Goal: Task Accomplishment & Management: Complete application form

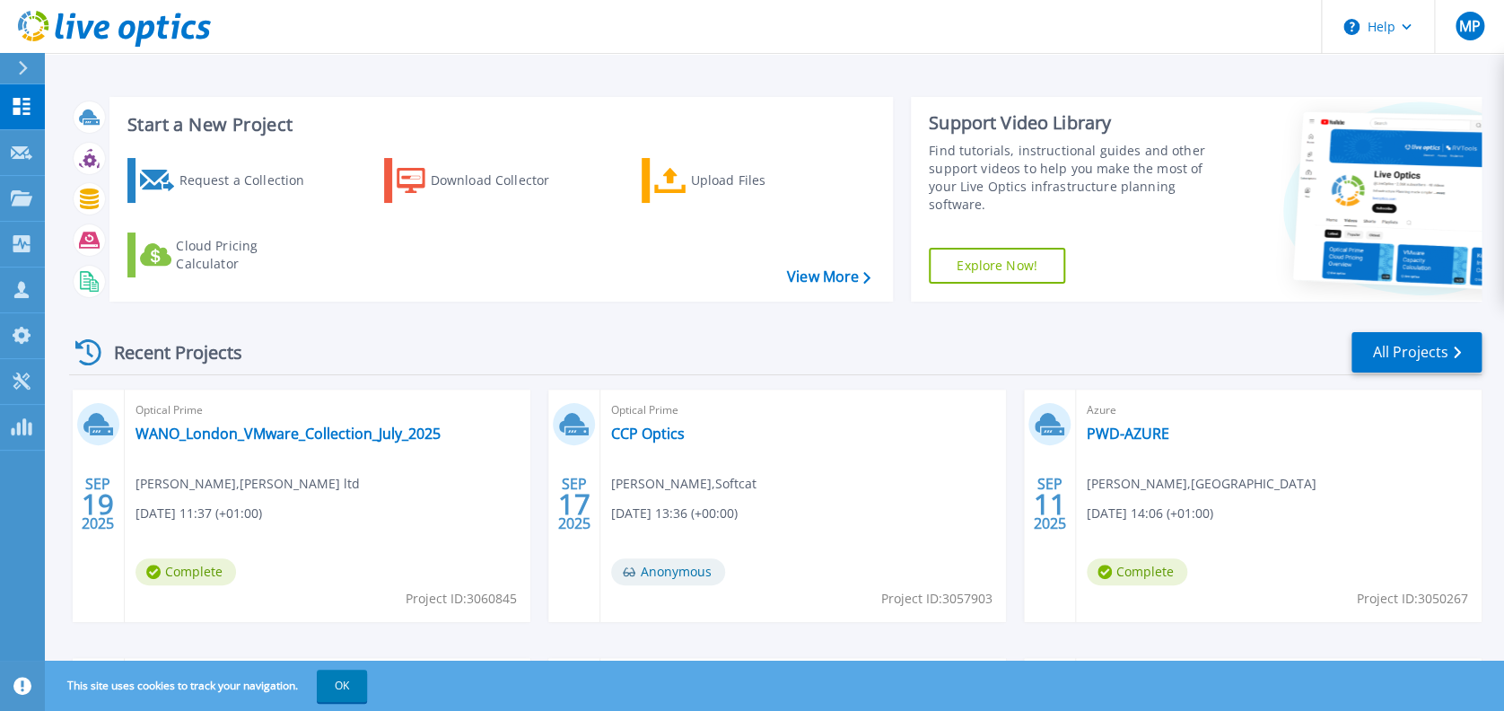
drag, startPoint x: 230, startPoint y: 167, endPoint x: 423, endPoint y: 244, distance: 207.7
click at [230, 167] on div "Request a Collection" at bounding box center [251, 180] width 144 height 36
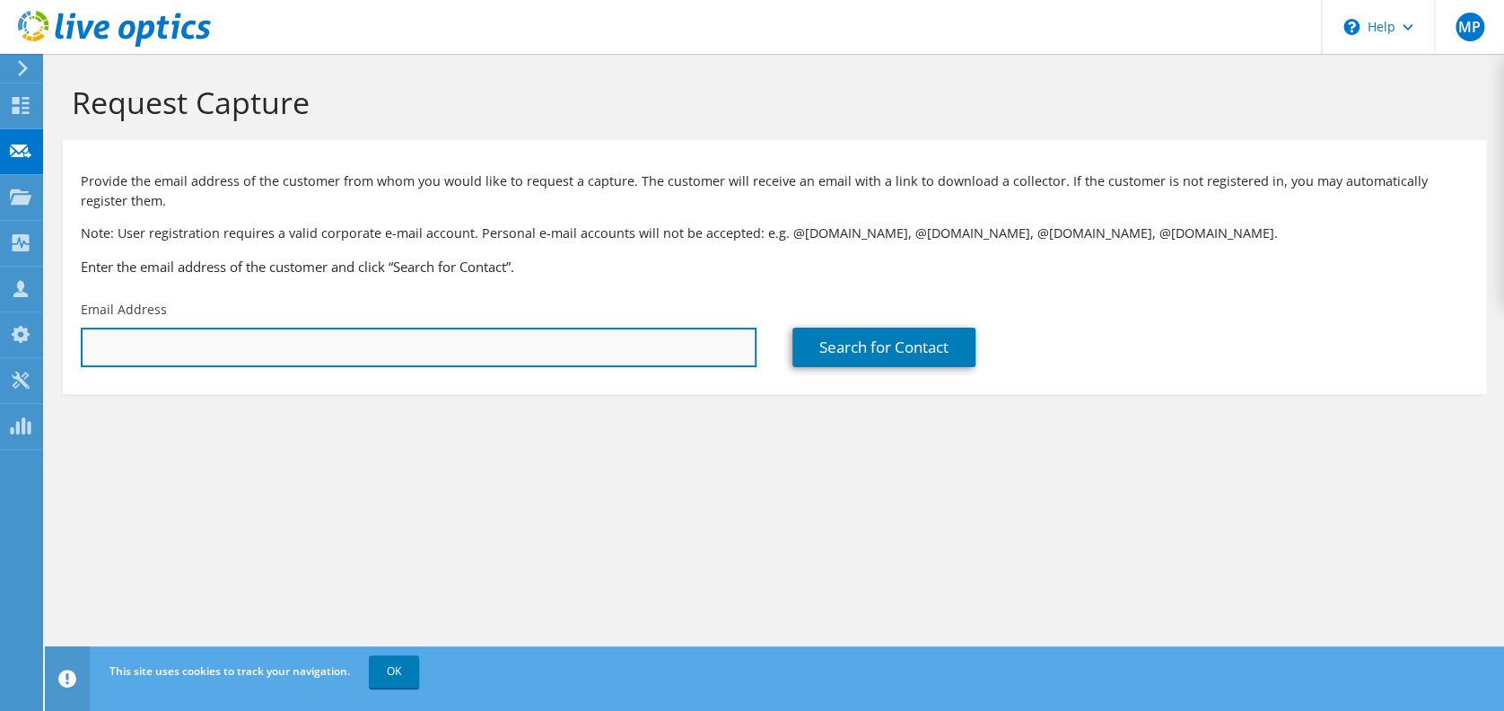
click at [387, 346] on input "text" at bounding box center [419, 346] width 676 height 39
paste input "[PERSON_NAME][EMAIL_ADDRESS][DOMAIN_NAME]"
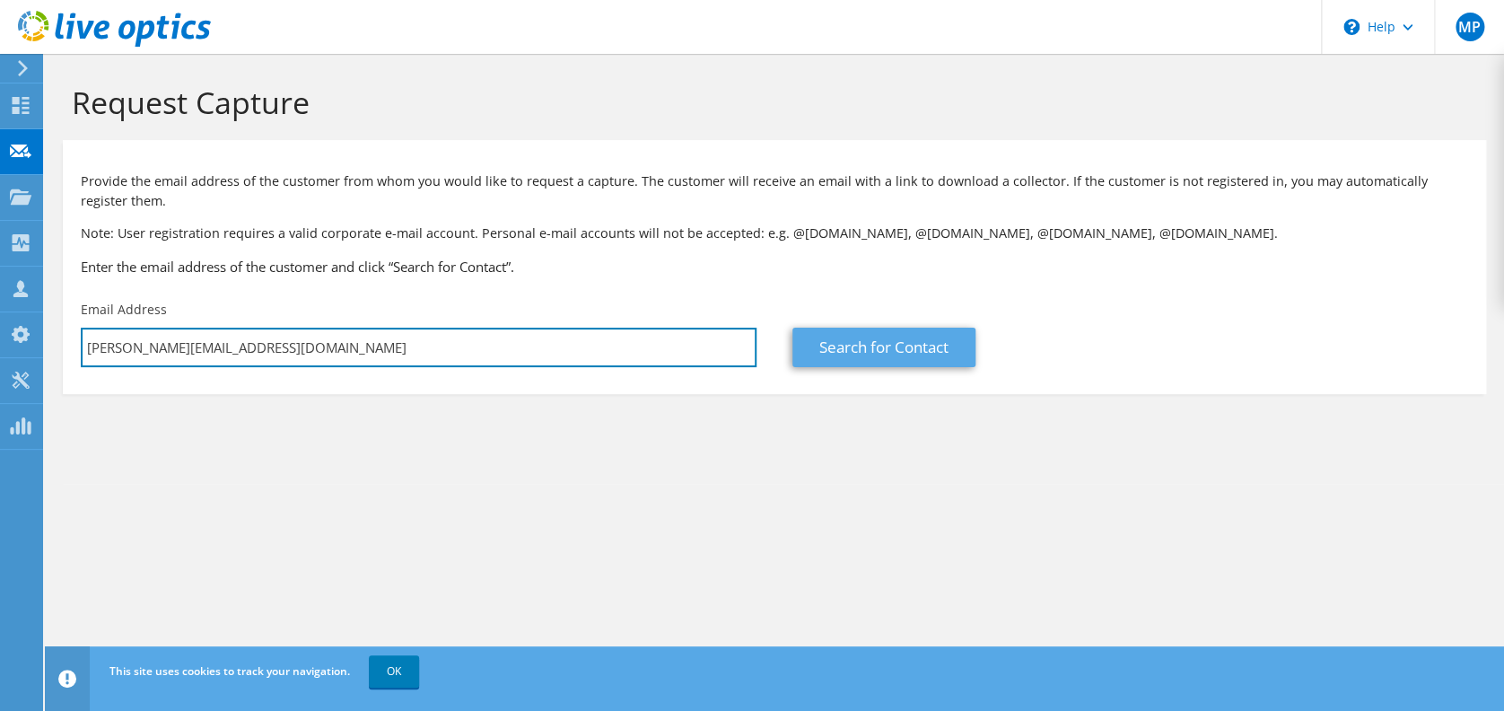
type input "[PERSON_NAME][EMAIL_ADDRESS][DOMAIN_NAME]"
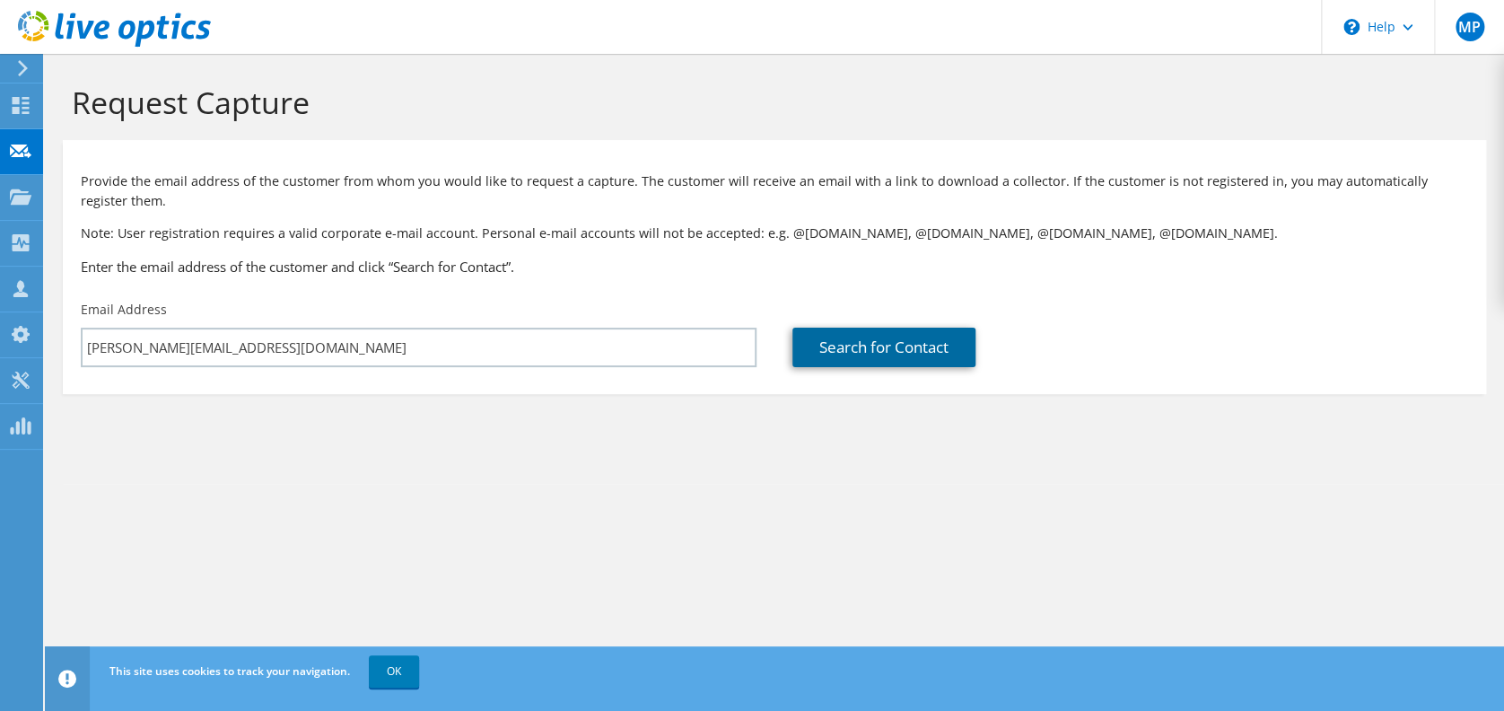
click at [888, 348] on link "Search for Contact" at bounding box center [883, 346] width 183 height 39
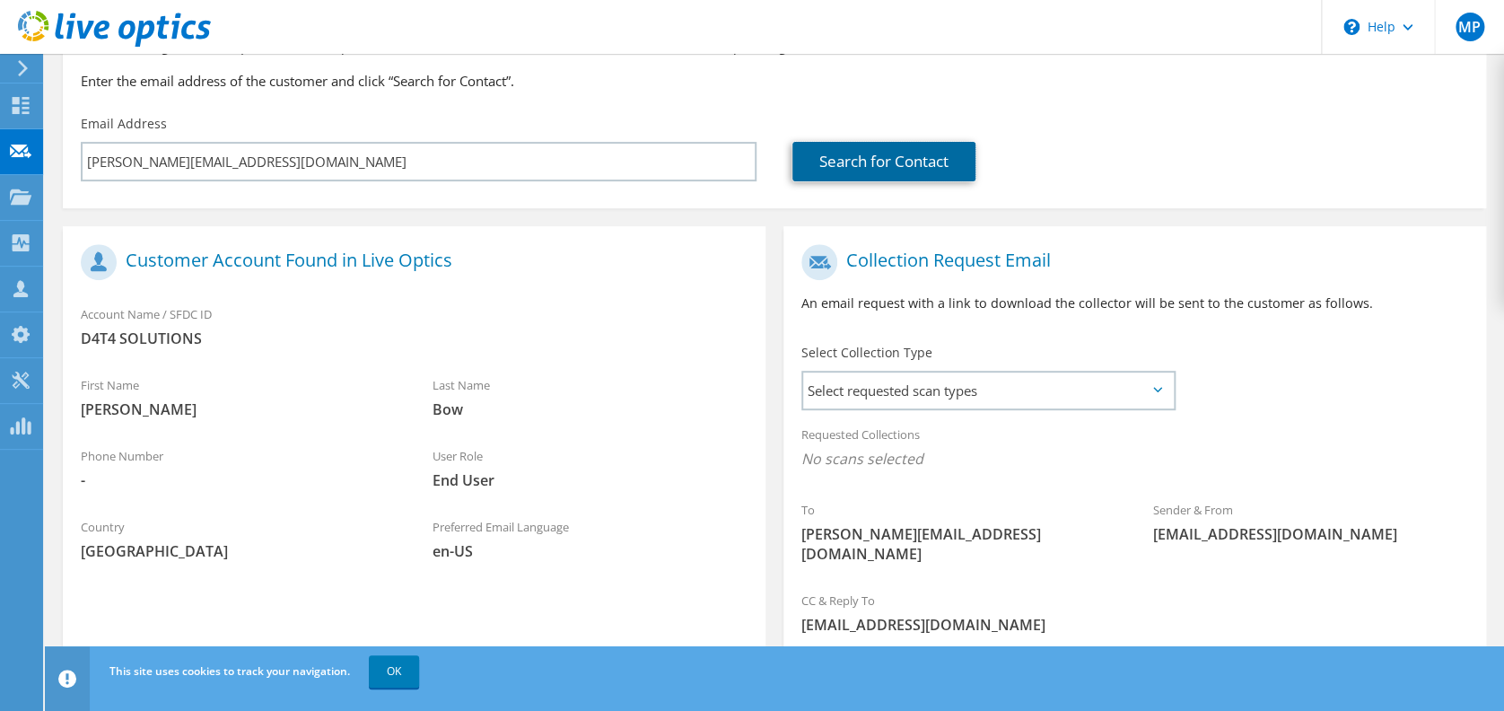
scroll to position [292, 0]
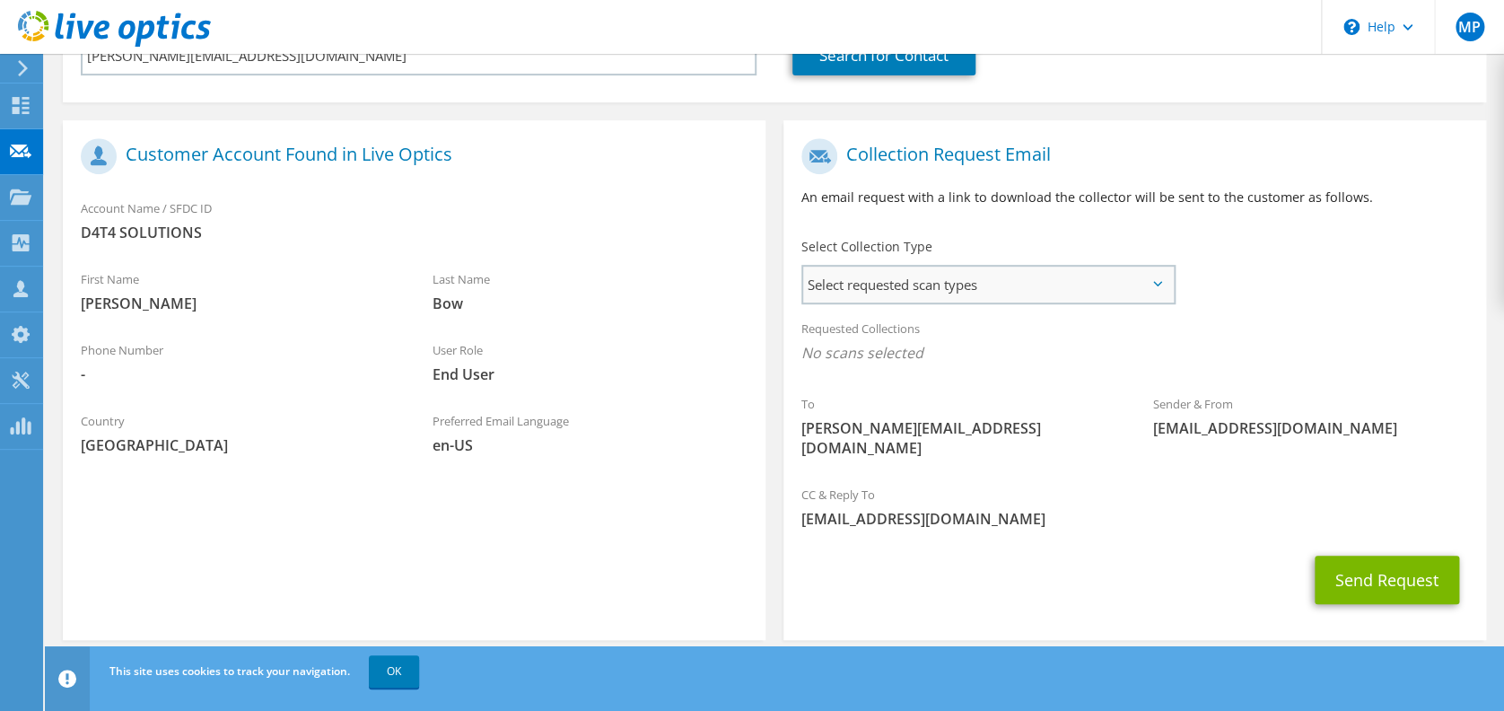
click at [897, 286] on span "Select requested scan types" at bounding box center [988, 284] width 371 height 36
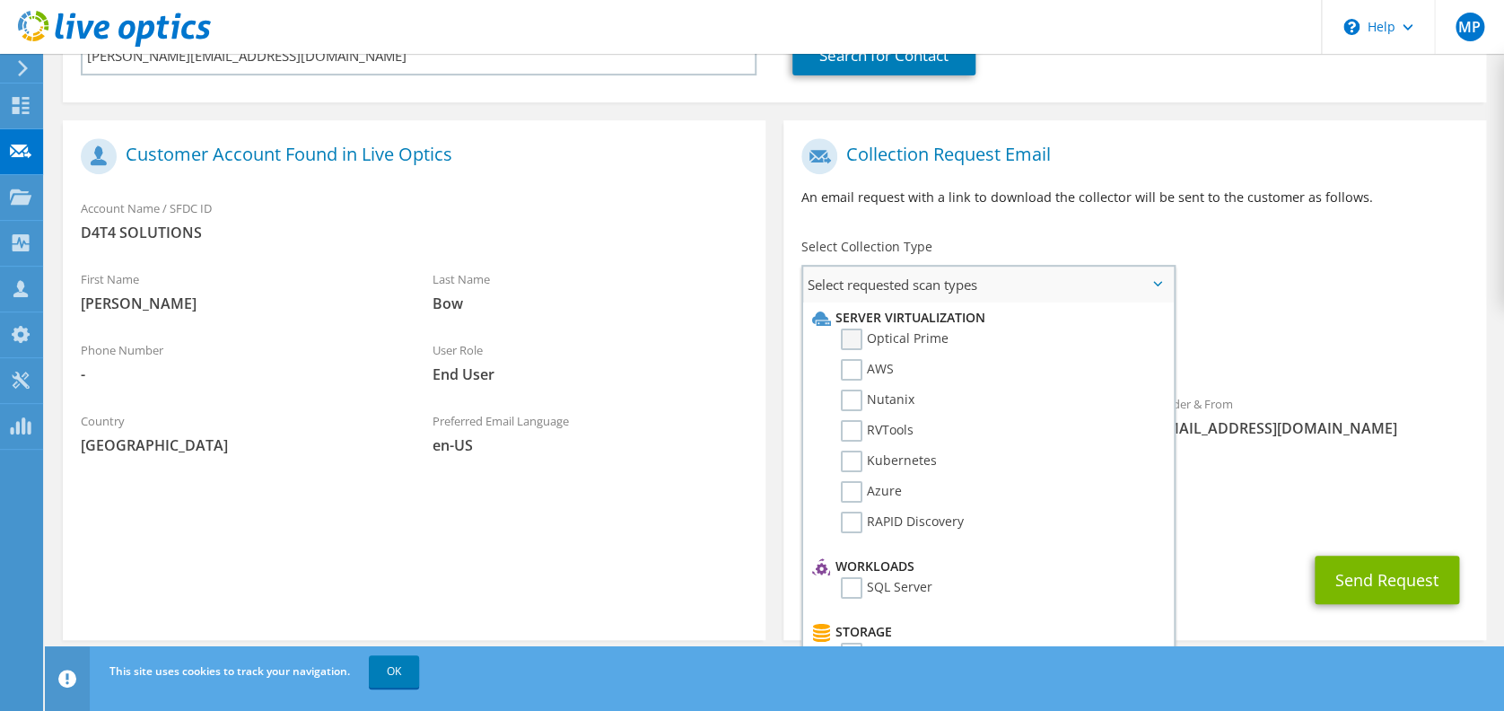
click at [856, 334] on label "Optical Prime" at bounding box center [895, 339] width 108 height 22
click at [0, 0] on input "Optical Prime" at bounding box center [0, 0] width 0 height 0
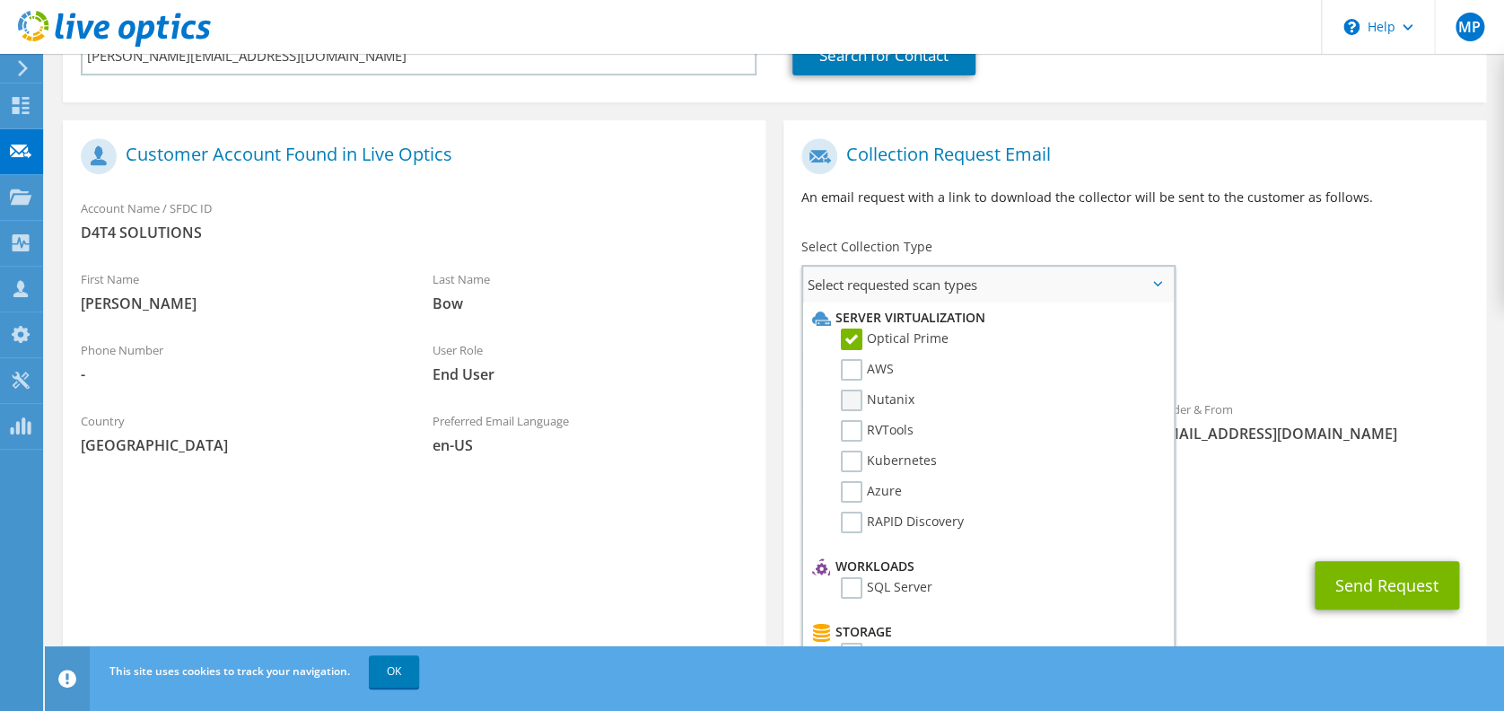
drag, startPoint x: 849, startPoint y: 361, endPoint x: 849, endPoint y: 389, distance: 28.7
click at [849, 362] on label "AWS" at bounding box center [867, 370] width 53 height 22
click at [0, 0] on input "AWS" at bounding box center [0, 0] width 0 height 0
click at [849, 397] on label "Nutanix" at bounding box center [878, 400] width 74 height 22
click at [0, 0] on input "Nutanix" at bounding box center [0, 0] width 0 height 0
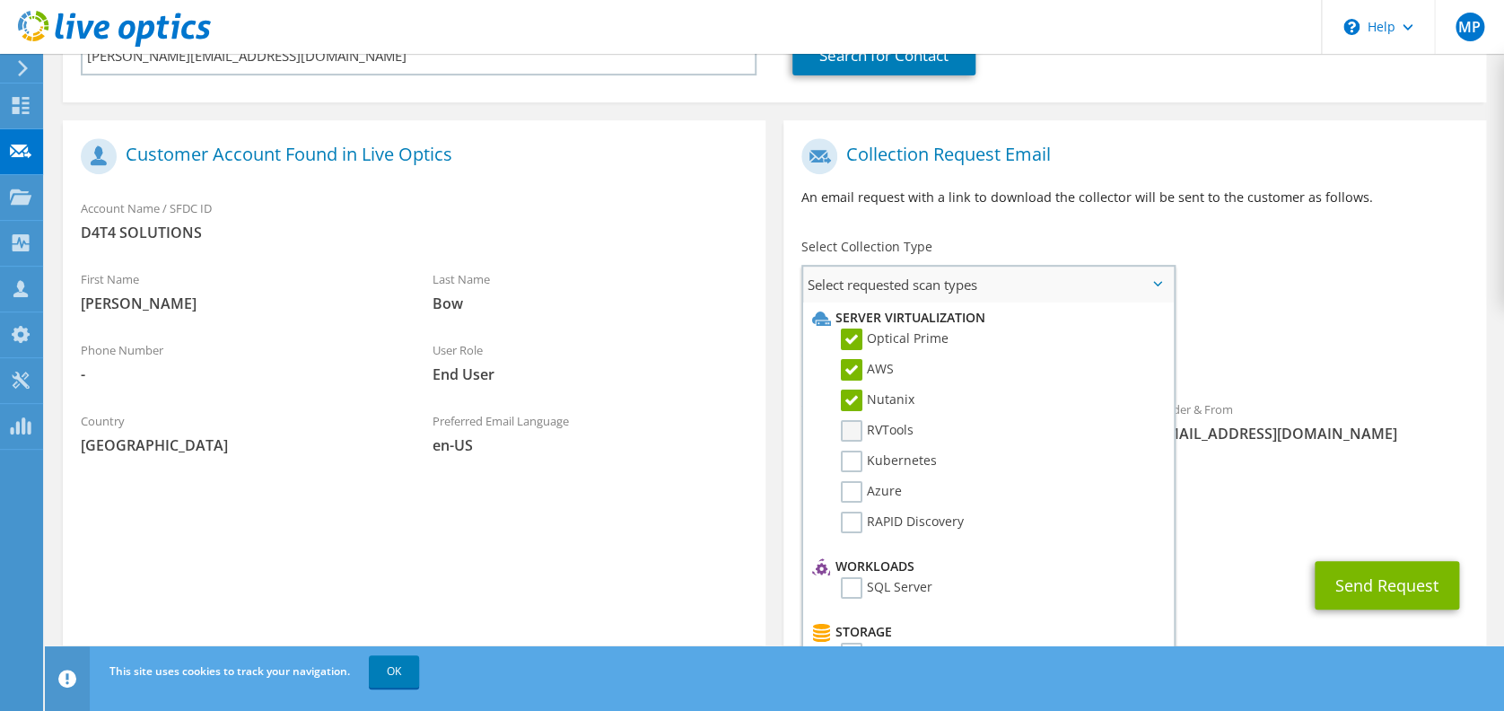
click at [850, 431] on label "RVTools" at bounding box center [877, 431] width 73 height 22
click at [0, 0] on input "RVTools" at bounding box center [0, 0] width 0 height 0
drag, startPoint x: 854, startPoint y: 458, endPoint x: 854, endPoint y: 473, distance: 14.4
click at [854, 463] on label "Kubernetes" at bounding box center [889, 461] width 96 height 22
click at [0, 0] on input "Kubernetes" at bounding box center [0, 0] width 0 height 0
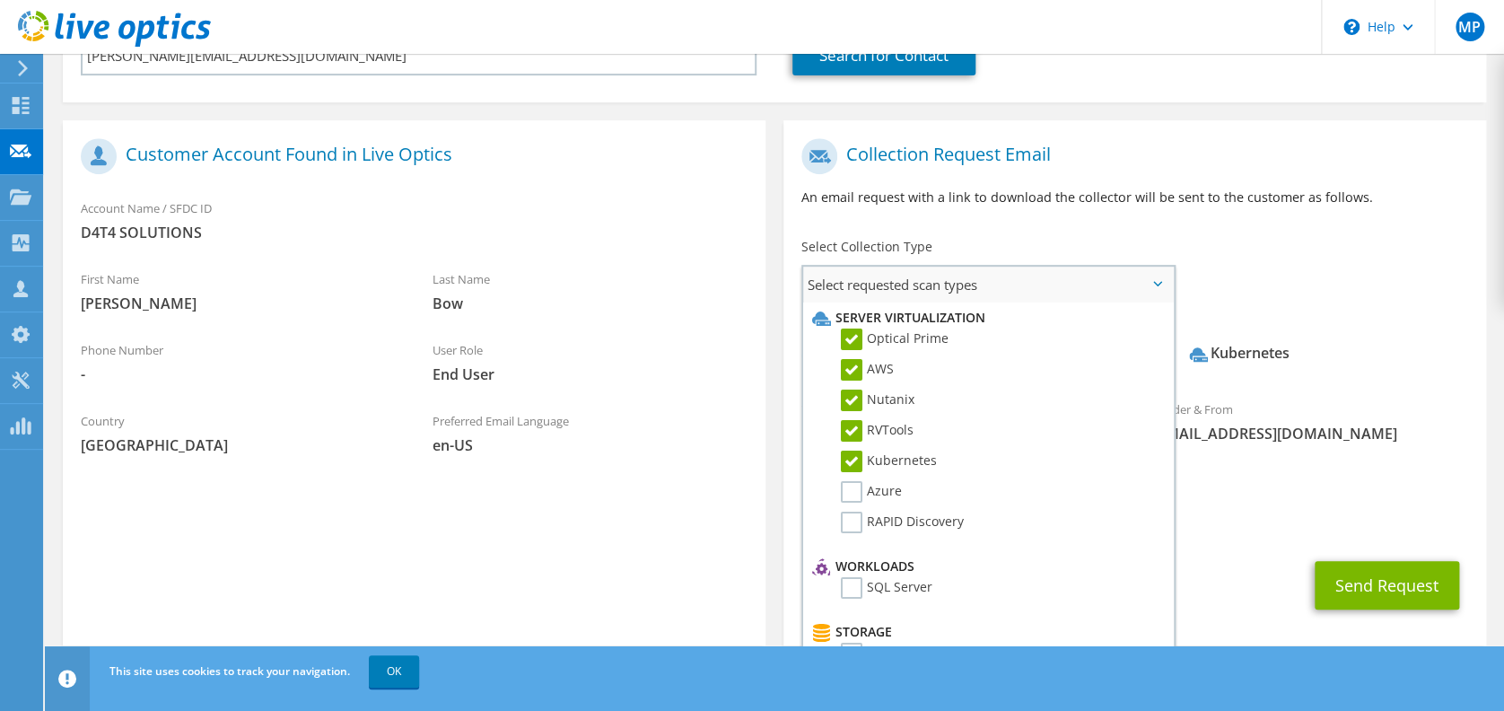
drag, startPoint x: 854, startPoint y: 482, endPoint x: 854, endPoint y: 504, distance: 22.4
click at [854, 484] on label "Azure" at bounding box center [871, 492] width 61 height 22
click at [0, 0] on input "Azure" at bounding box center [0, 0] width 0 height 0
click at [854, 504] on li "Azure" at bounding box center [985, 496] width 357 height 31
click at [854, 512] on label "RAPID Discovery" at bounding box center [902, 522] width 123 height 22
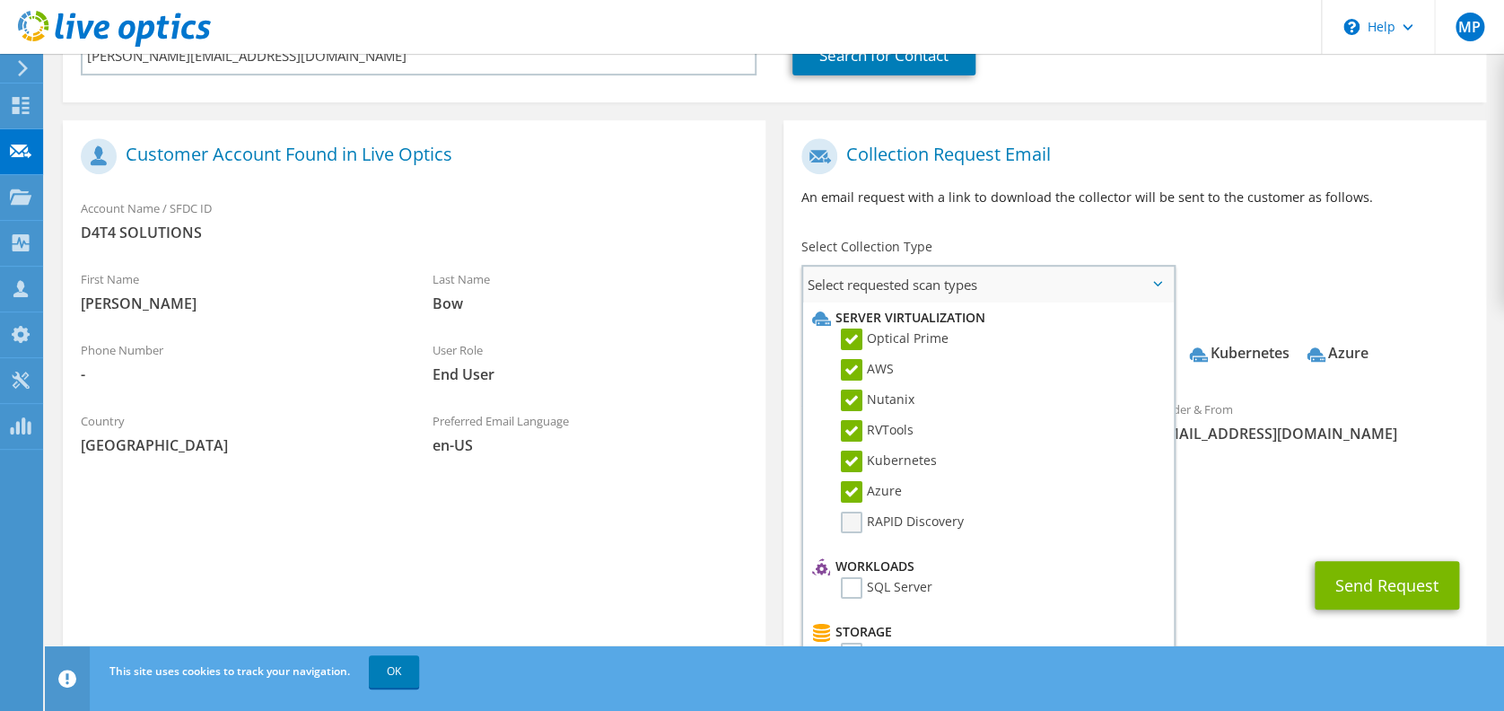
click at [0, 0] on input "RAPID Discovery" at bounding box center [0, 0] width 0 height 0
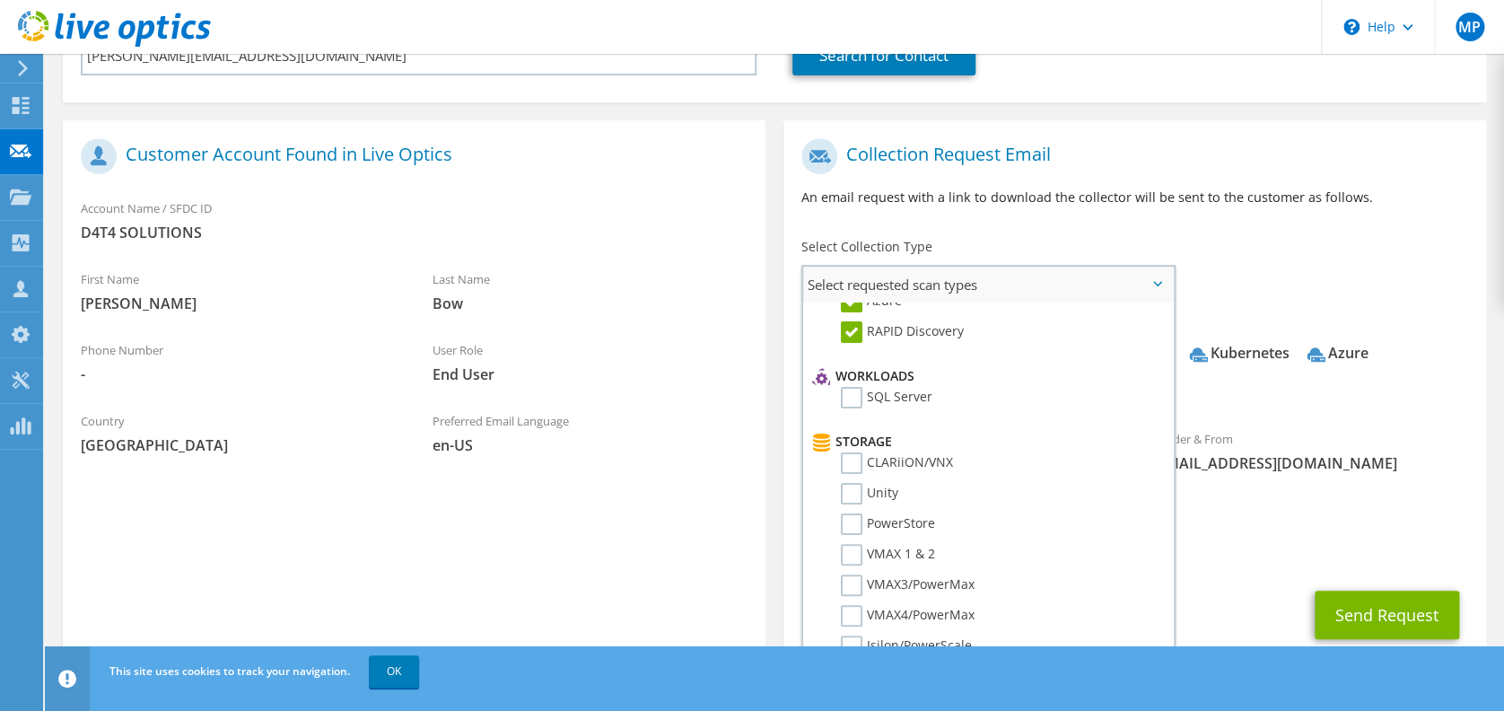
scroll to position [239, 0]
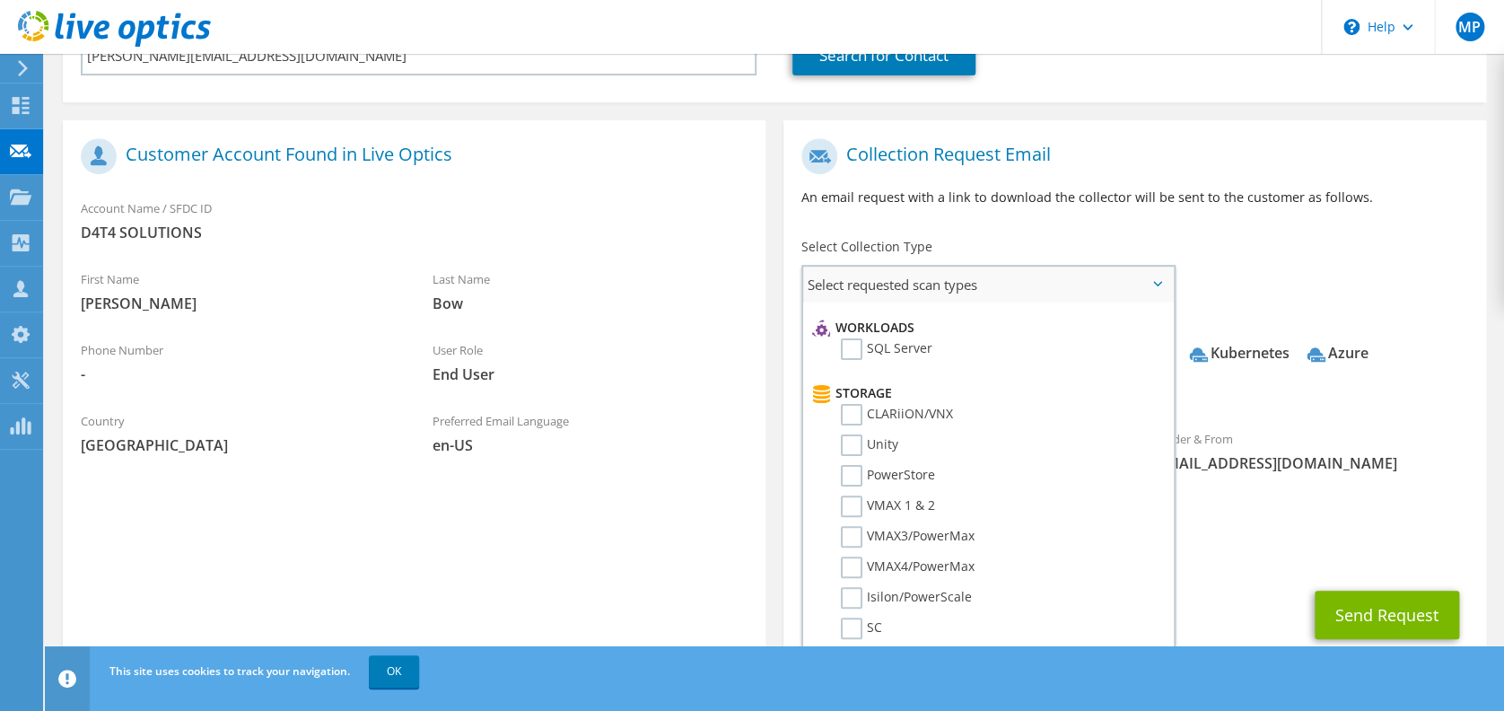
drag, startPoint x: 855, startPoint y: 345, endPoint x: 850, endPoint y: 395, distance: 50.4
click at [854, 345] on label "SQL Server" at bounding box center [887, 349] width 92 height 22
click at [0, 0] on input "SQL Server" at bounding box center [0, 0] width 0 height 0
click at [850, 414] on label "CLARiiON/VNX" at bounding box center [897, 415] width 112 height 22
click at [0, 0] on input "CLARiiON/VNX" at bounding box center [0, 0] width 0 height 0
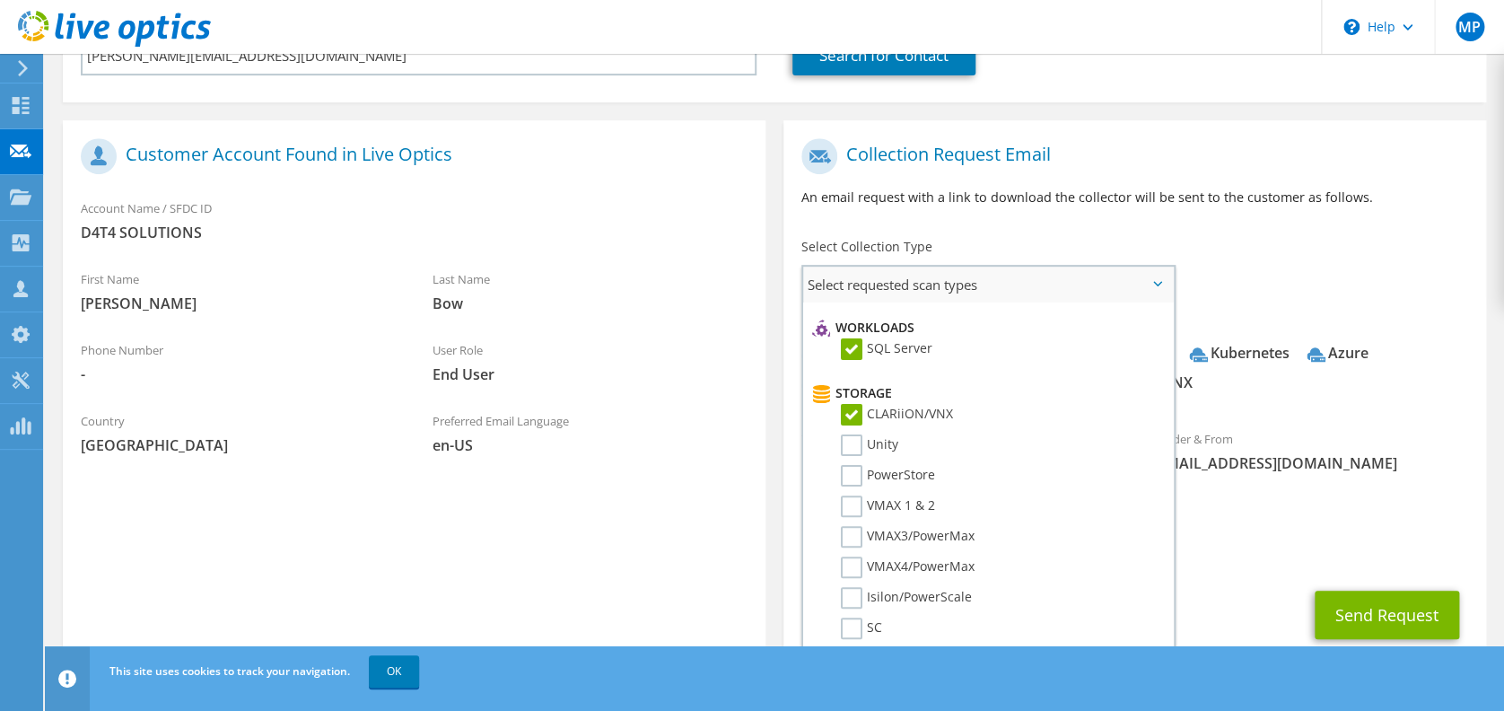
drag, startPoint x: 850, startPoint y: 435, endPoint x: 854, endPoint y: 458, distance: 23.6
click at [850, 439] on label "Unity" at bounding box center [869, 445] width 57 height 22
click at [0, 0] on input "Unity" at bounding box center [0, 0] width 0 height 0
click at [856, 469] on label "PowerStore" at bounding box center [888, 476] width 94 height 22
click at [0, 0] on input "PowerStore" at bounding box center [0, 0] width 0 height 0
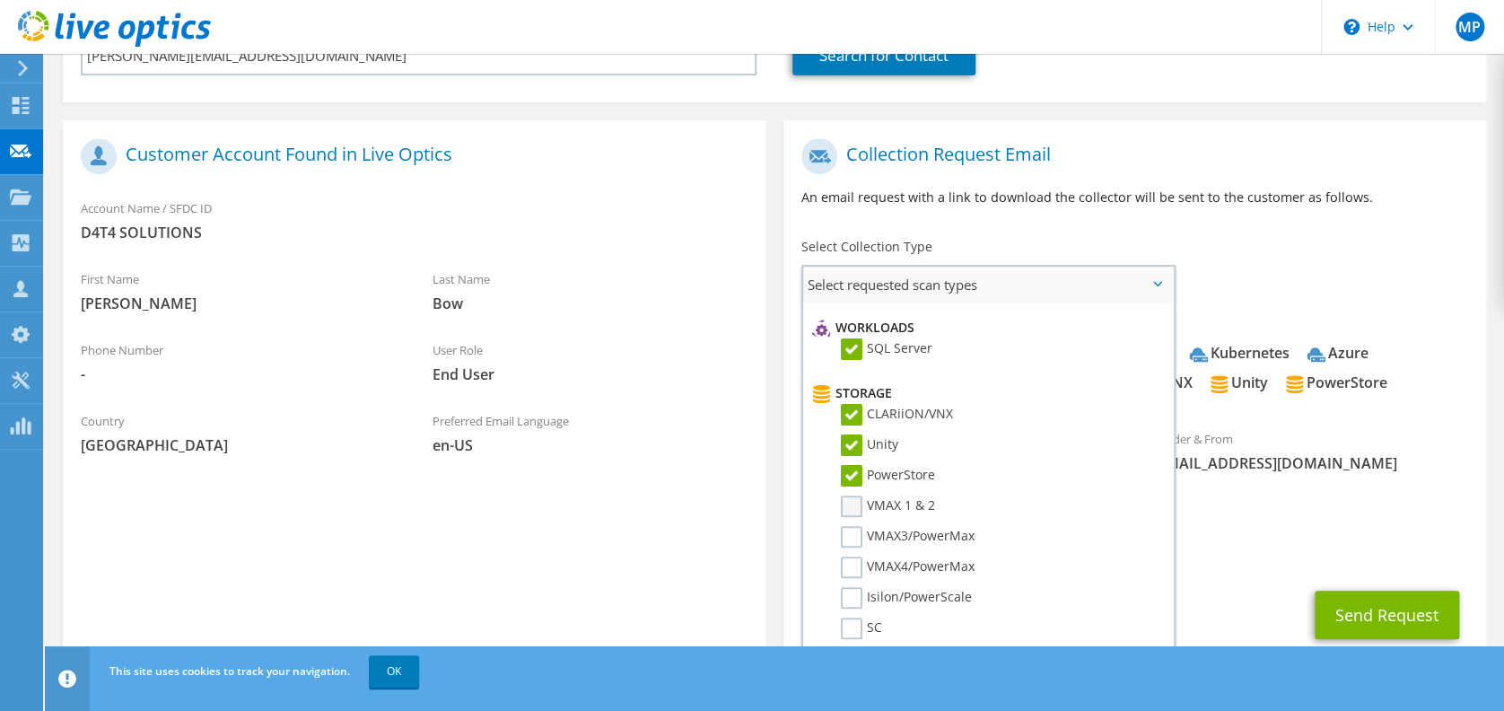
click at [856, 495] on label "VMAX 1 & 2" at bounding box center [888, 506] width 94 height 22
click at [0, 0] on input "VMAX 1 & 2" at bounding box center [0, 0] width 0 height 0
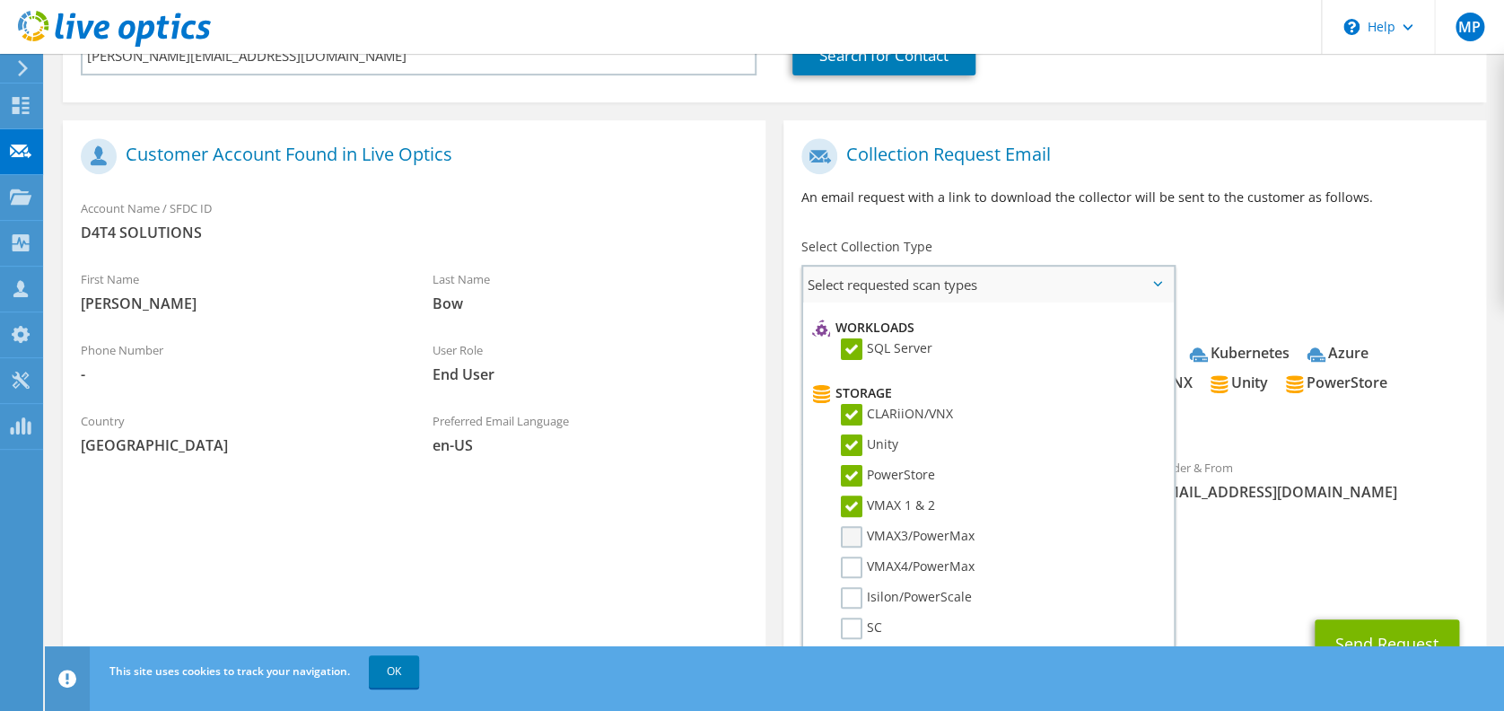
click at [856, 526] on label "VMAX3/PowerMax" at bounding box center [908, 537] width 134 height 22
click at [0, 0] on input "VMAX3/PowerMax" at bounding box center [0, 0] width 0 height 0
drag, startPoint x: 856, startPoint y: 545, endPoint x: 854, endPoint y: 573, distance: 27.9
click at [856, 548] on li "VMAX3/PowerMax" at bounding box center [985, 541] width 357 height 31
click at [854, 564] on label "VMAX4/PowerMax" at bounding box center [908, 567] width 134 height 22
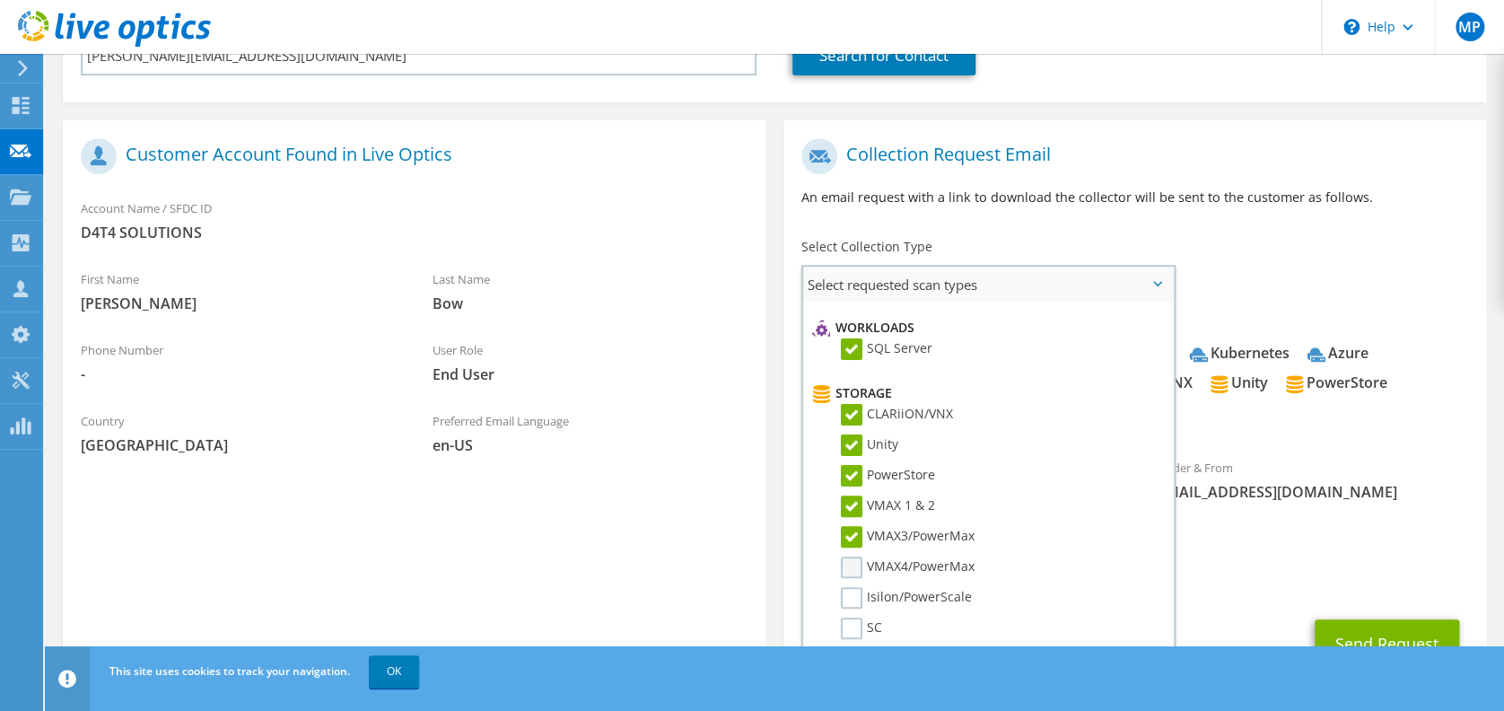
click at [0, 0] on input "VMAX4/PowerMax" at bounding box center [0, 0] width 0 height 0
click at [851, 587] on label "Isilon/PowerScale" at bounding box center [906, 598] width 131 height 22
click at [0, 0] on input "Isilon/PowerScale" at bounding box center [0, 0] width 0 height 0
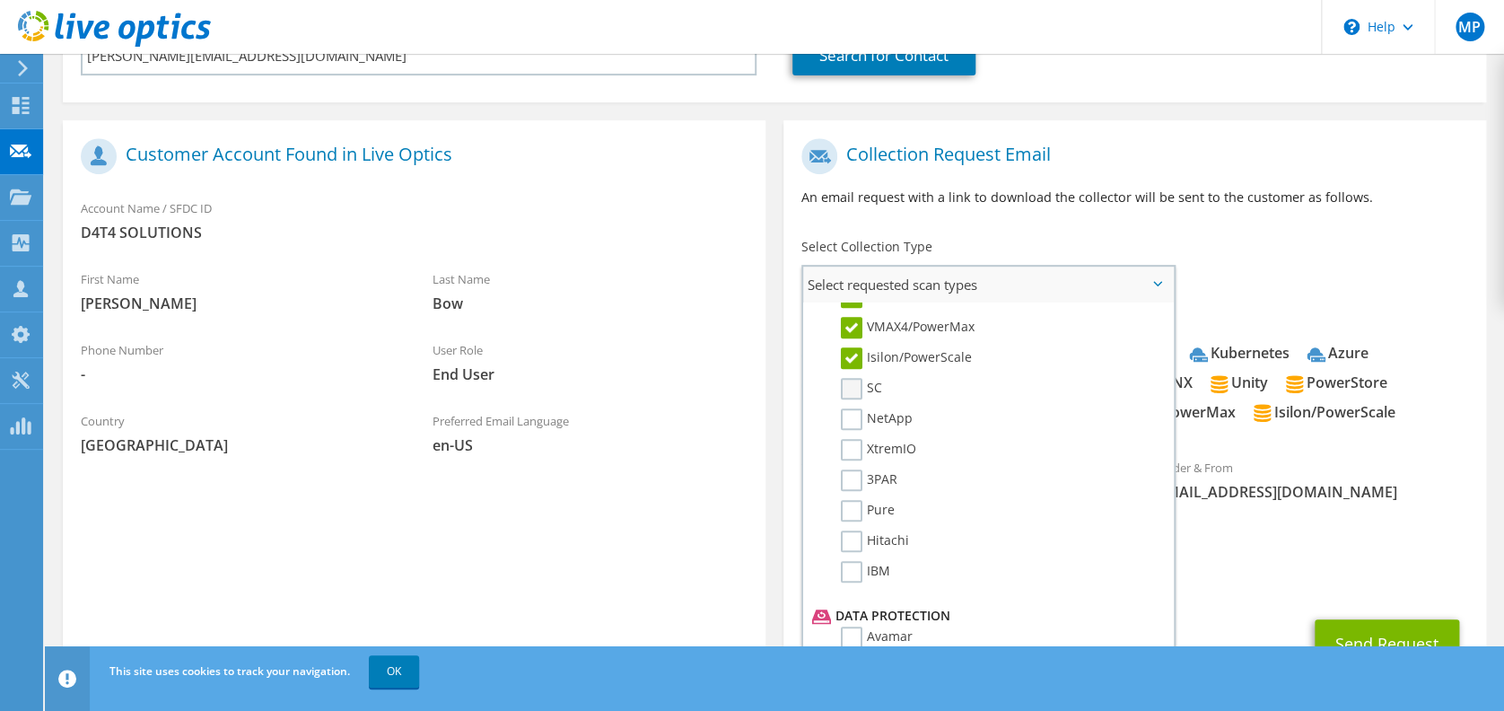
click at [857, 379] on label "SC" at bounding box center [861, 389] width 41 height 22
click at [0, 0] on input "SC" at bounding box center [0, 0] width 0 height 0
click at [855, 413] on label "NetApp" at bounding box center [877, 419] width 72 height 22
click at [0, 0] on input "NetApp" at bounding box center [0, 0] width 0 height 0
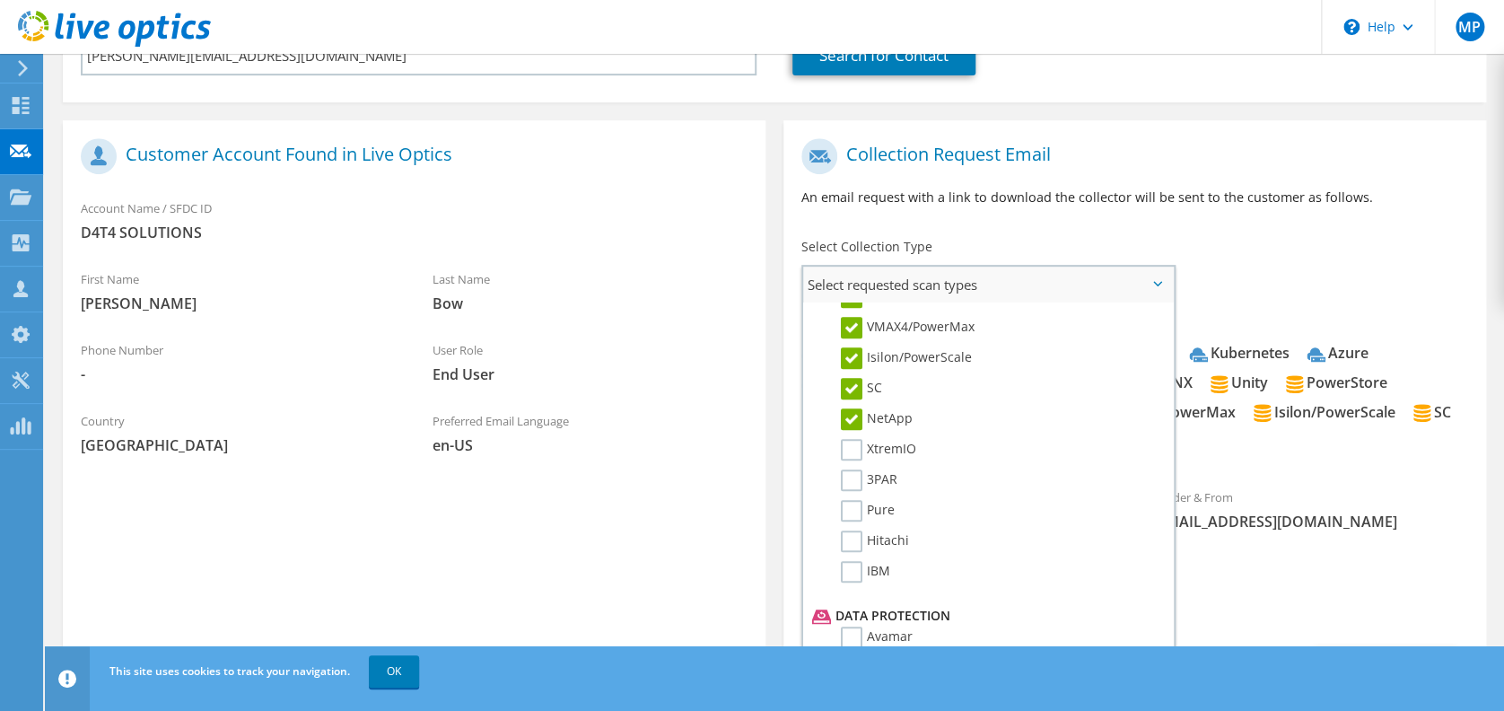
drag, startPoint x: 854, startPoint y: 438, endPoint x: 854, endPoint y: 458, distance: 20.6
click at [854, 439] on label "XtremIO" at bounding box center [878, 450] width 75 height 22
click at [0, 0] on input "XtremIO" at bounding box center [0, 0] width 0 height 0
drag, startPoint x: 853, startPoint y: 464, endPoint x: 851, endPoint y: 477, distance: 13.6
click at [853, 469] on label "3PAR" at bounding box center [869, 480] width 57 height 22
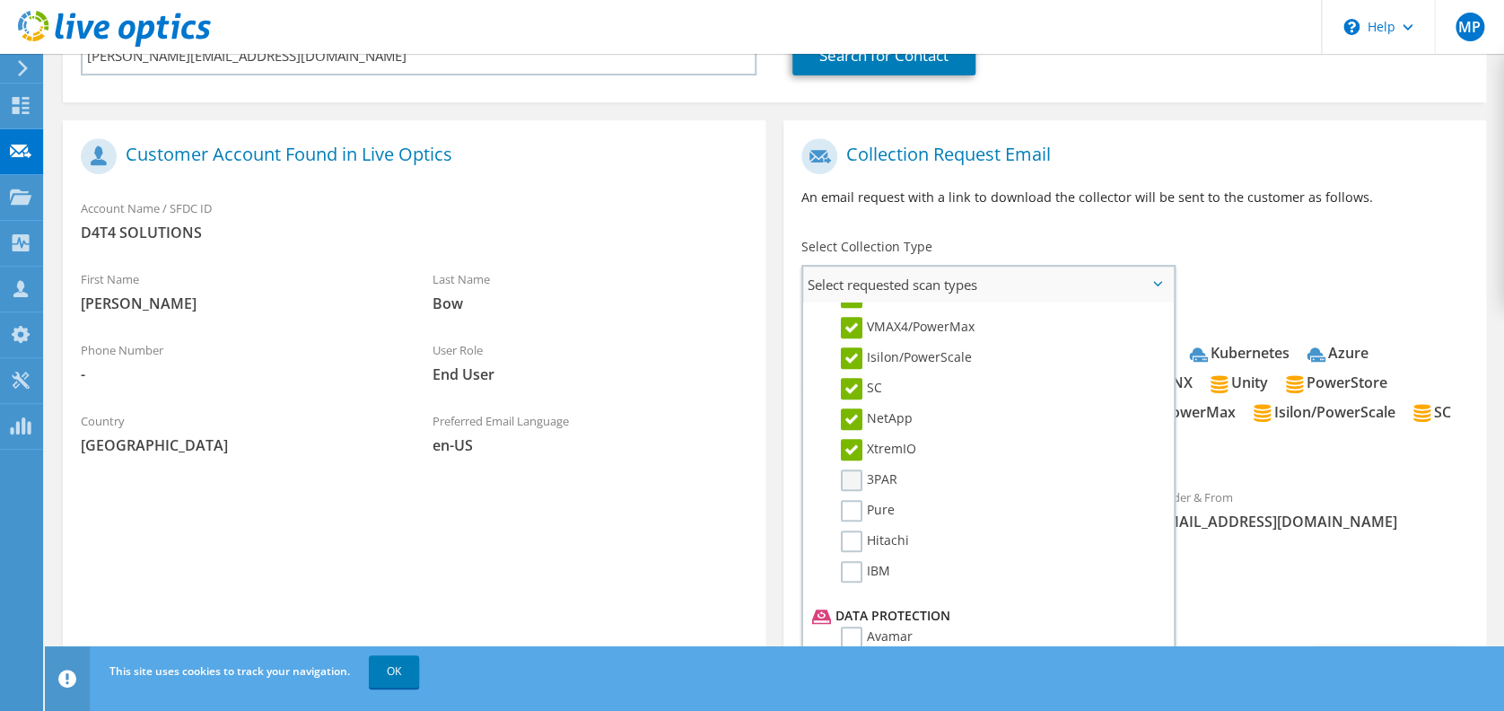
click at [0, 0] on input "3PAR" at bounding box center [0, 0] width 0 height 0
drag, startPoint x: 849, startPoint y: 492, endPoint x: 848, endPoint y: 510, distance: 18.0
click at [849, 500] on label "Pure" at bounding box center [868, 511] width 54 height 22
click at [0, 0] on input "Pure" at bounding box center [0, 0] width 0 height 0
drag, startPoint x: 847, startPoint y: 523, endPoint x: 847, endPoint y: 534, distance: 10.8
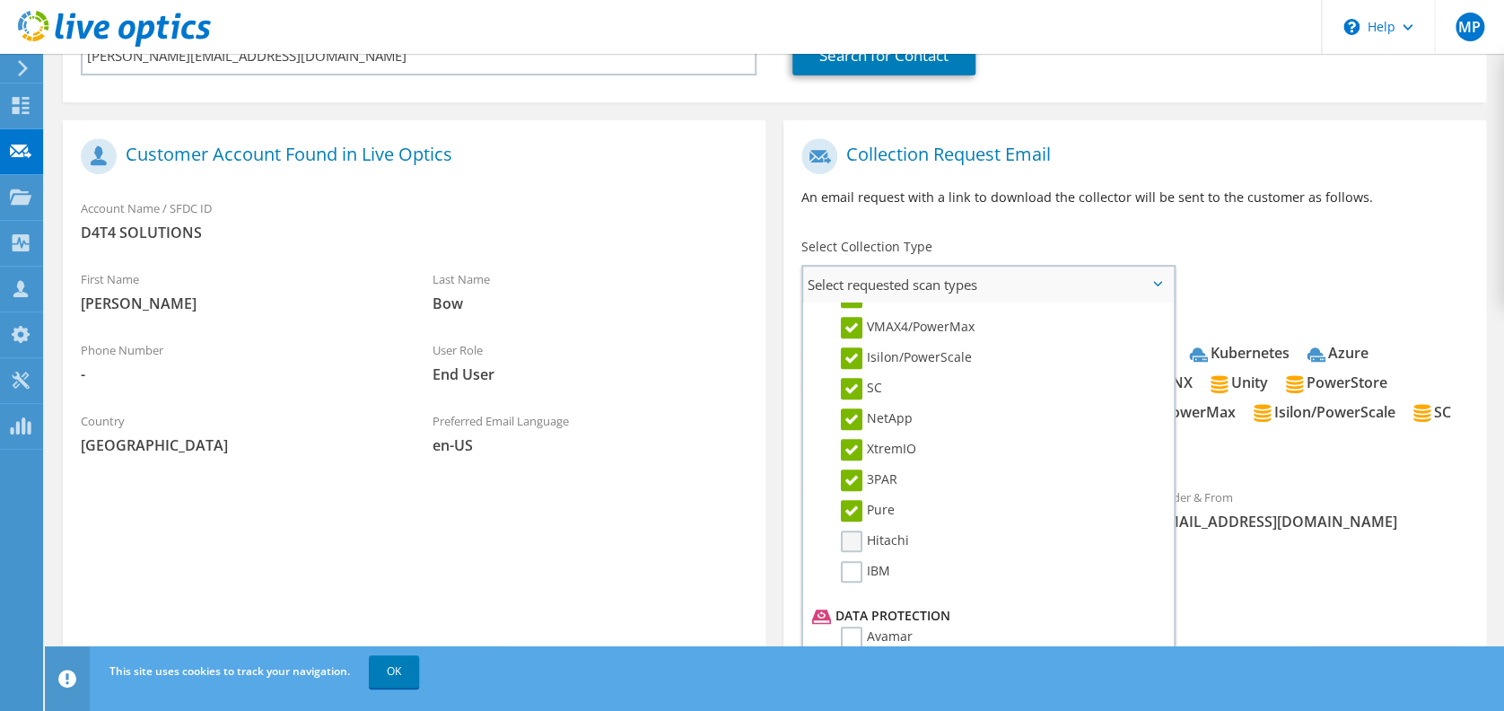
click at [847, 526] on ul "Storage CLARiiON/VNX Unity PowerStore VMAX 1 & 2 VMAX3/PowerMax SC NetApp" at bounding box center [985, 369] width 357 height 462
click at [852, 530] on label "Hitachi" at bounding box center [875, 541] width 68 height 22
click at [0, 0] on input "Hitachi" at bounding box center [0, 0] width 0 height 0
click at [849, 561] on label "IBM" at bounding box center [865, 572] width 49 height 22
click at [0, 0] on input "IBM" at bounding box center [0, 0] width 0 height 0
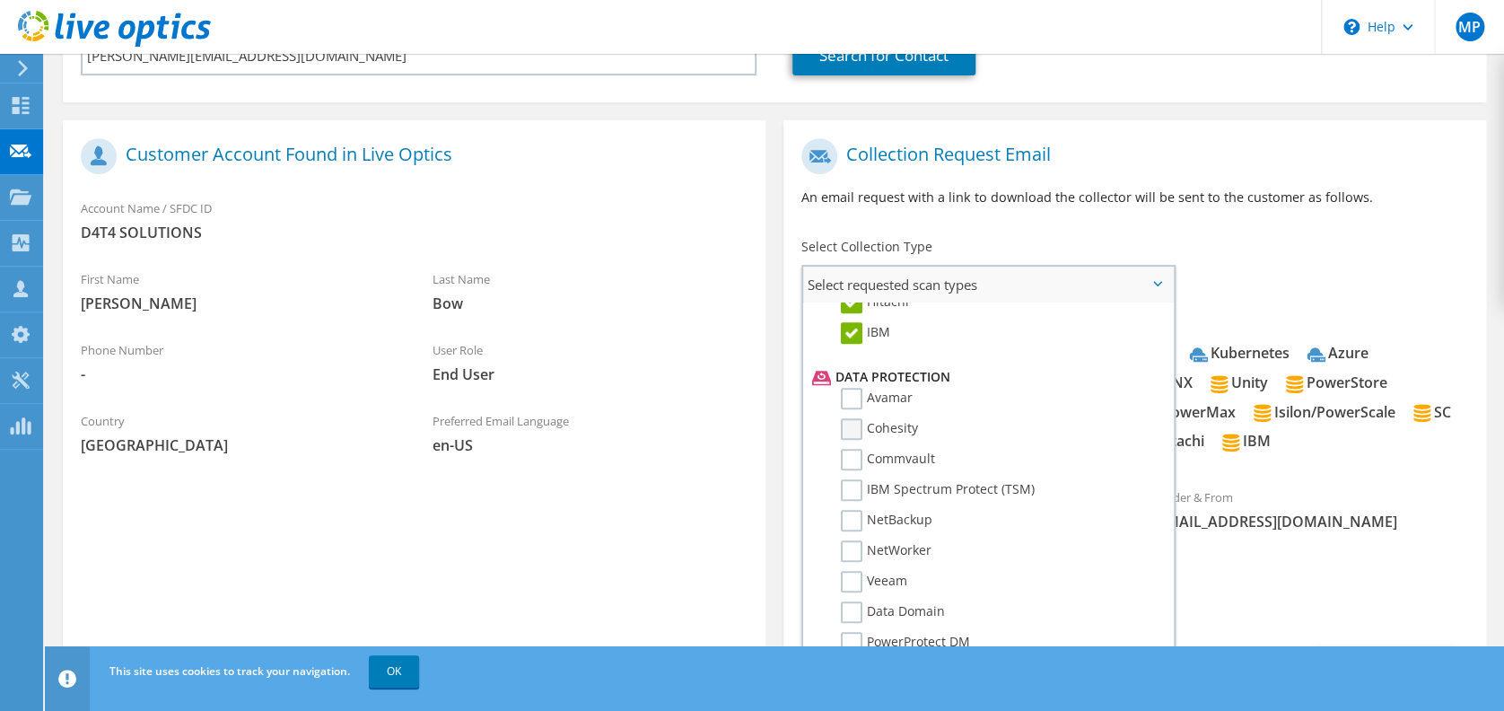
scroll to position [718, 0]
click at [853, 393] on label "Avamar" at bounding box center [877, 398] width 72 height 22
click at [0, 0] on input "Avamar" at bounding box center [0, 0] width 0 height 0
click at [853, 423] on label "Cohesity" at bounding box center [879, 428] width 77 height 22
click at [0, 0] on input "Cohesity" at bounding box center [0, 0] width 0 height 0
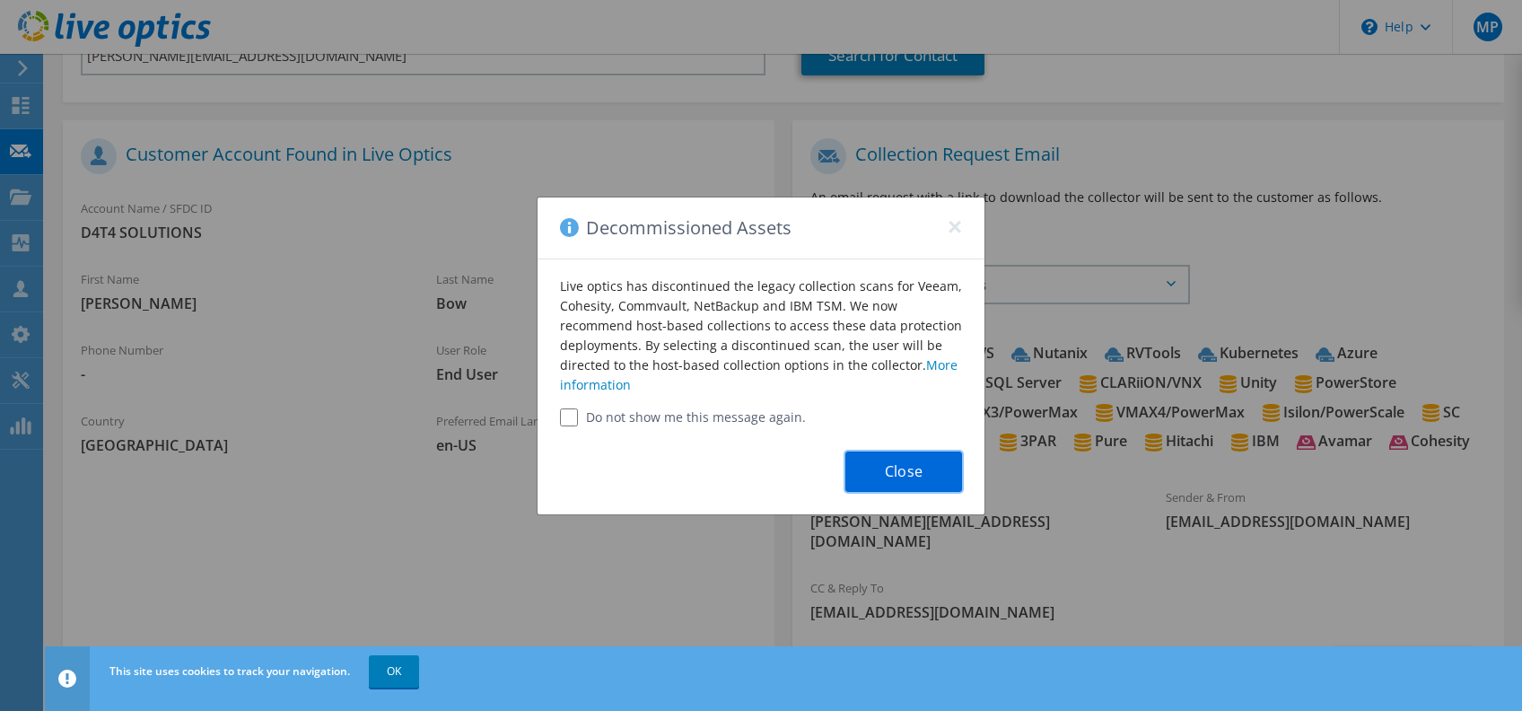
click at [874, 462] on button "Close" at bounding box center [903, 471] width 117 height 40
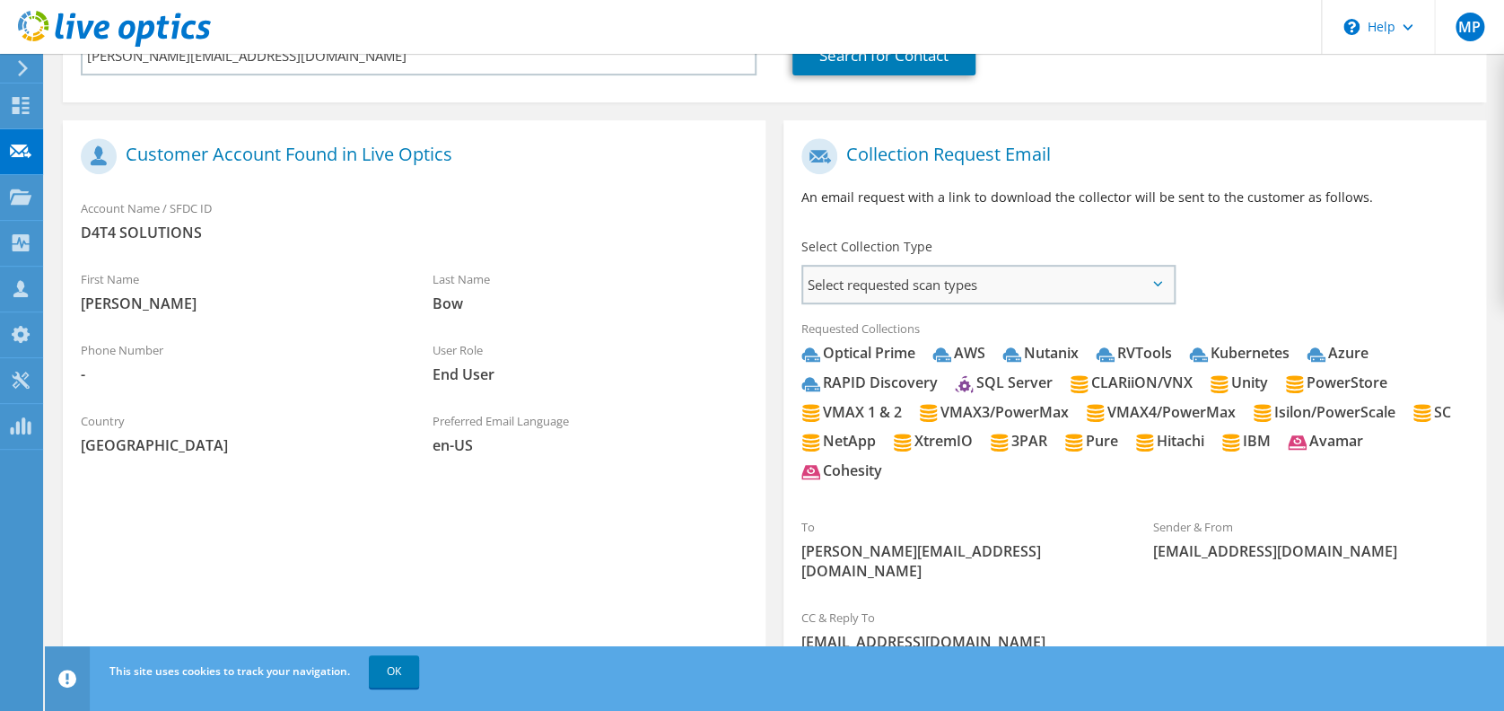
click at [868, 283] on span "Select requested scan types" at bounding box center [988, 284] width 371 height 36
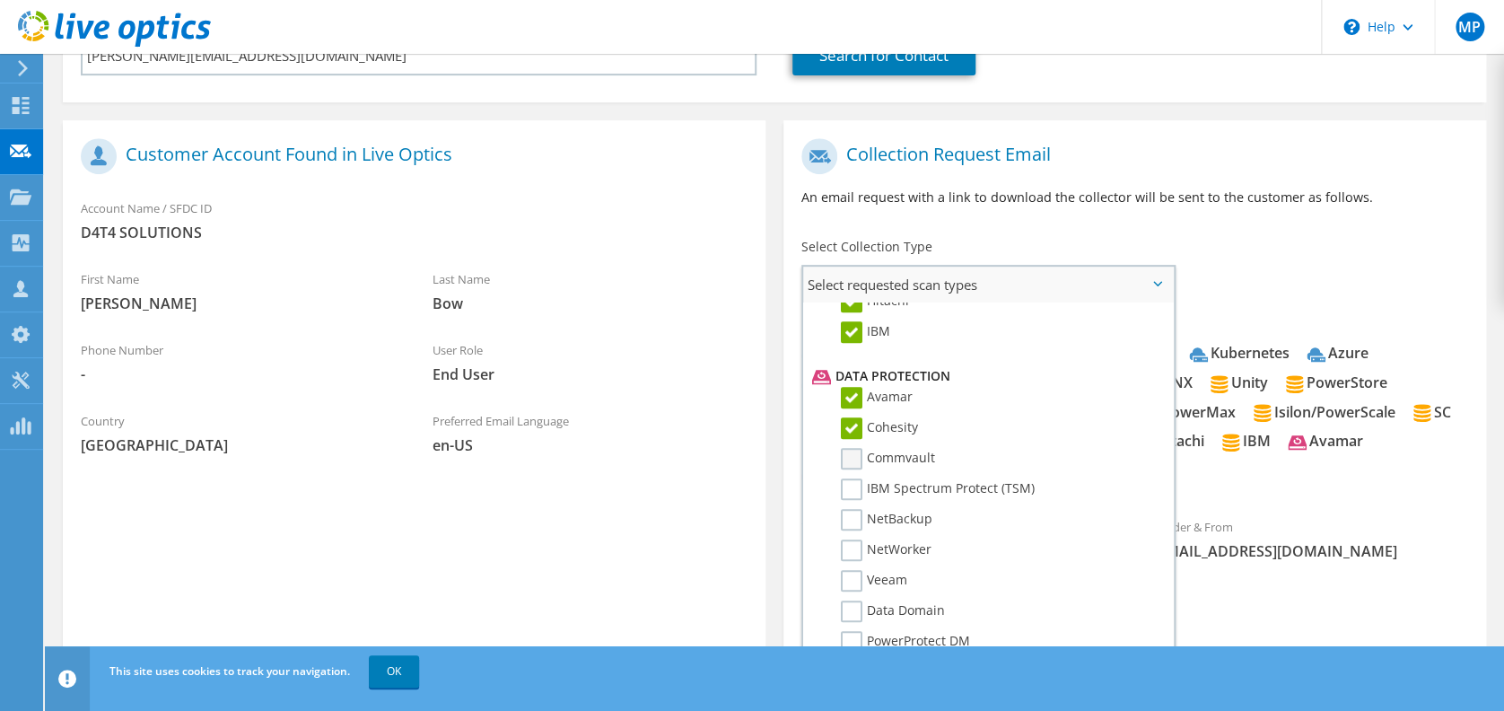
click at [850, 448] on label "Commvault" at bounding box center [888, 459] width 94 height 22
click at [0, 0] on input "Commvault" at bounding box center [0, 0] width 0 height 0
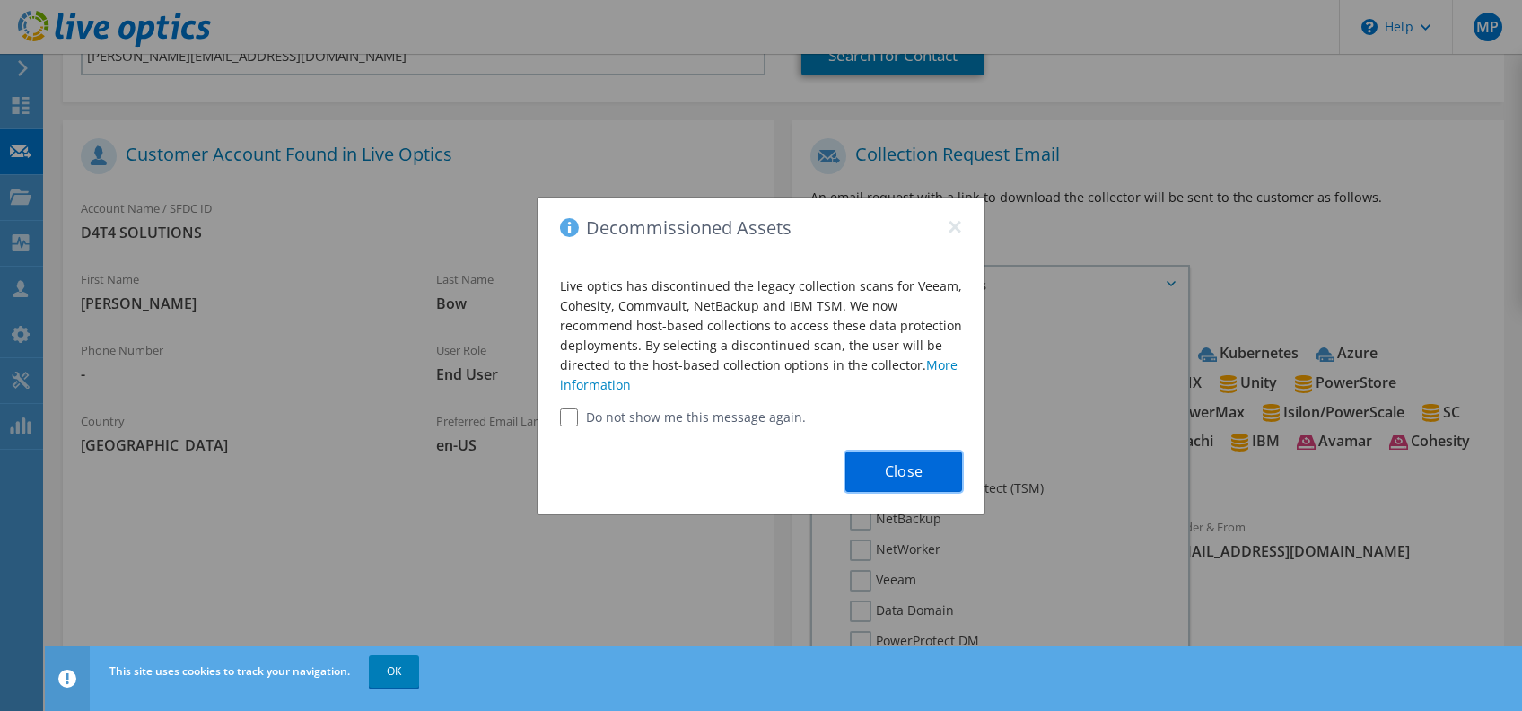
click at [859, 472] on button "Close" at bounding box center [903, 471] width 117 height 40
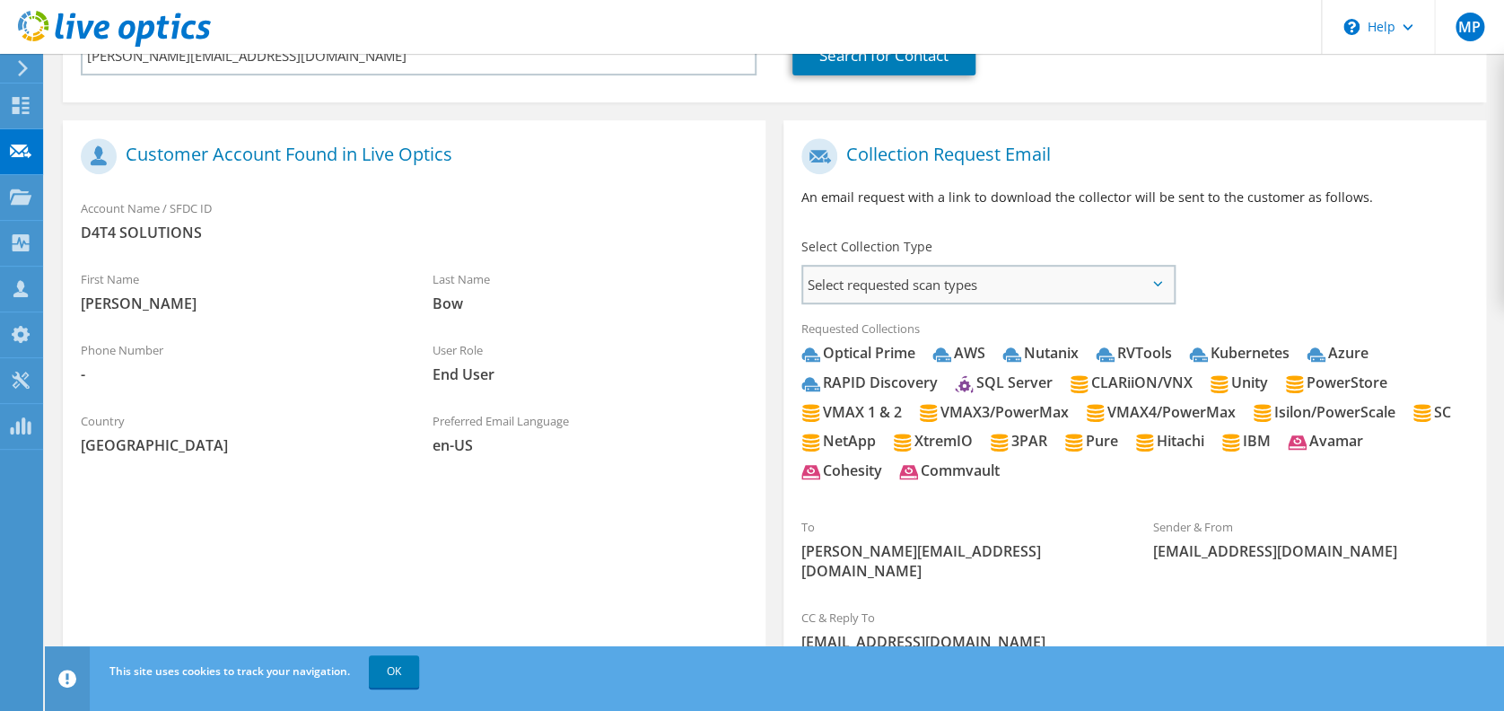
click at [869, 280] on span "Select requested scan types" at bounding box center [988, 284] width 371 height 36
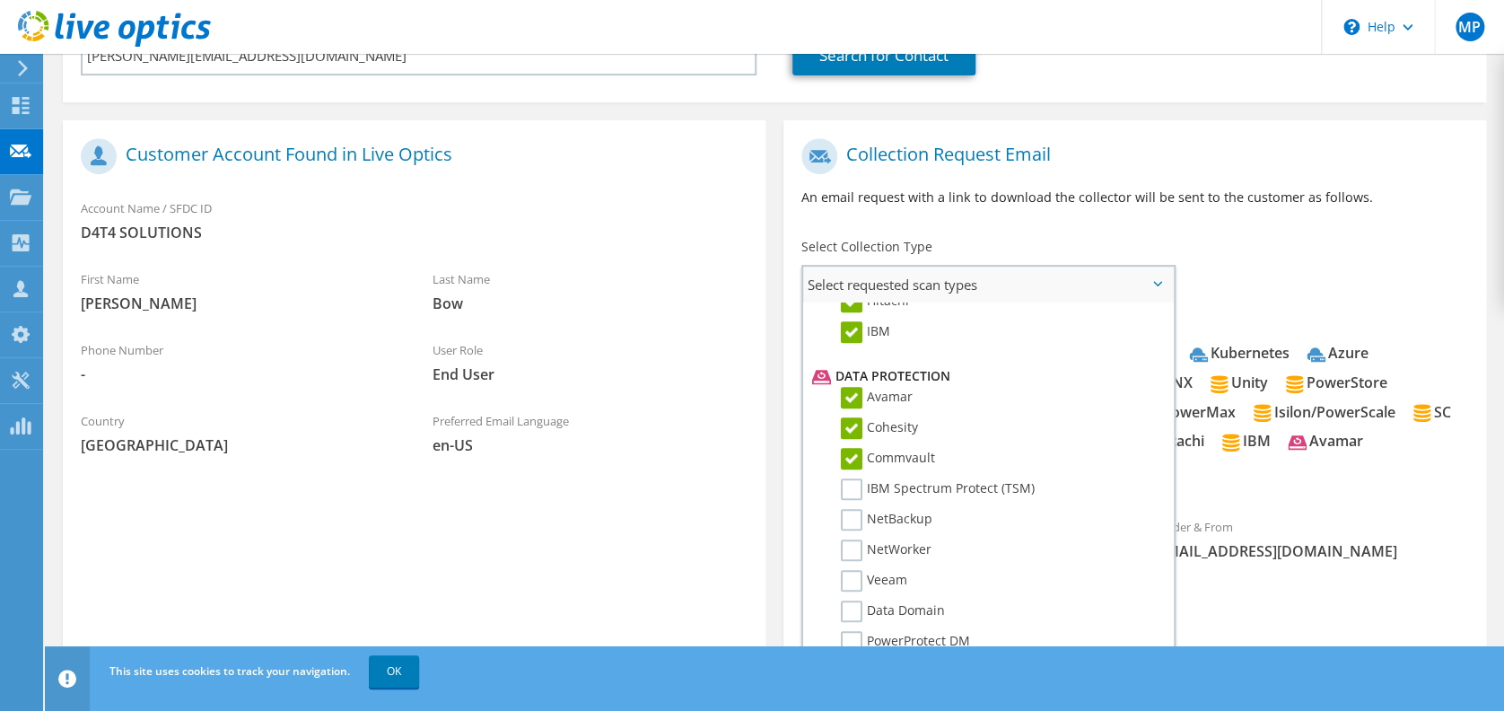
scroll to position [837, 0]
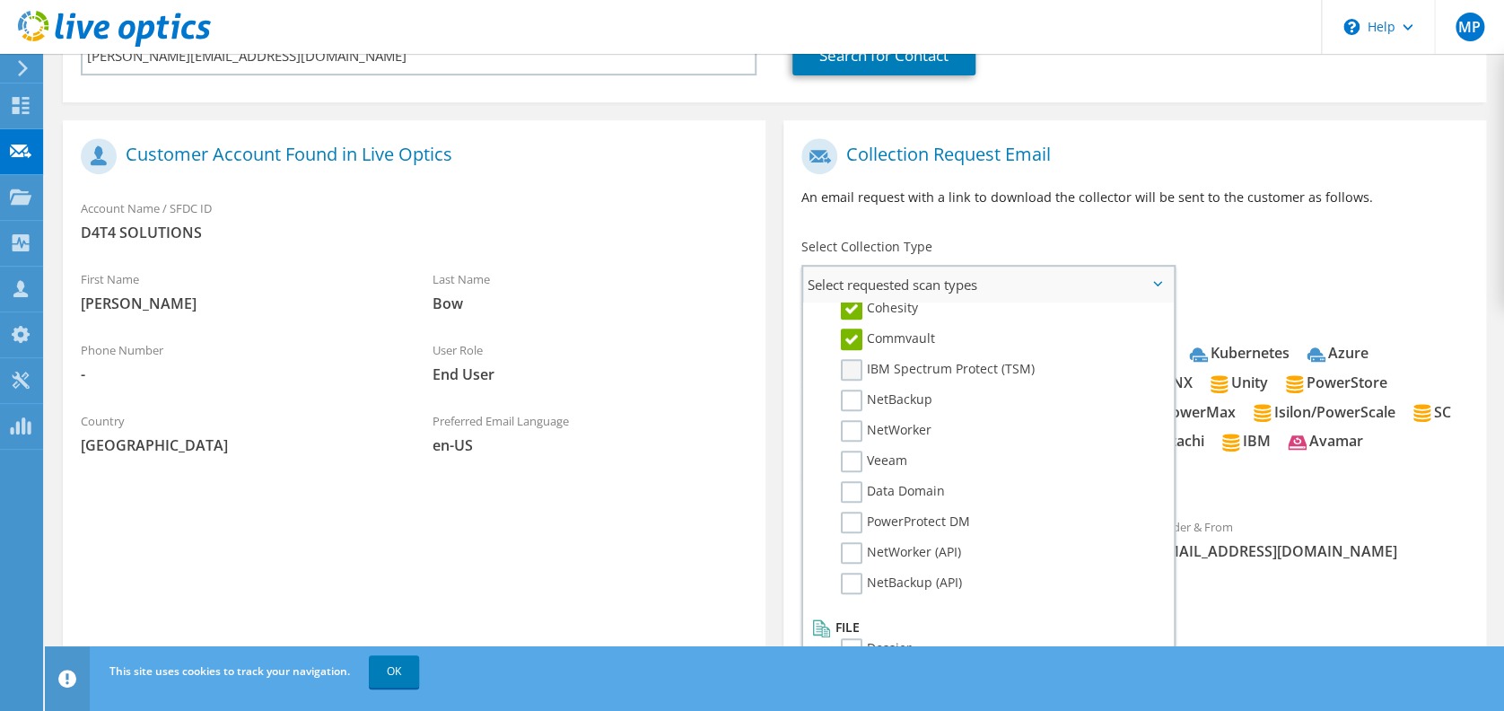
click at [861, 360] on label "IBM Spectrum Protect (TSM)" at bounding box center [938, 370] width 194 height 22
click at [0, 0] on input "IBM Spectrum Protect (TSM)" at bounding box center [0, 0] width 0 height 0
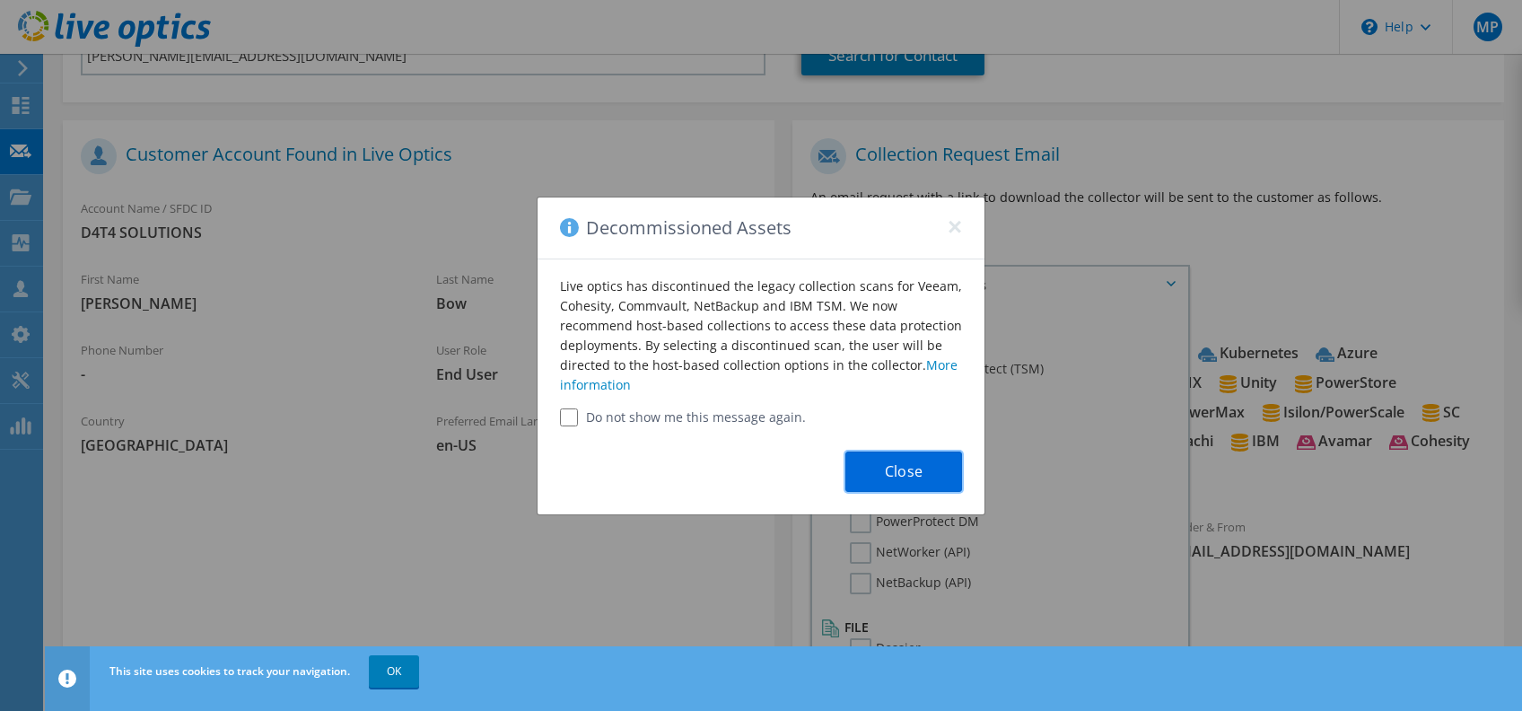
click at [912, 475] on button "Close" at bounding box center [903, 471] width 117 height 40
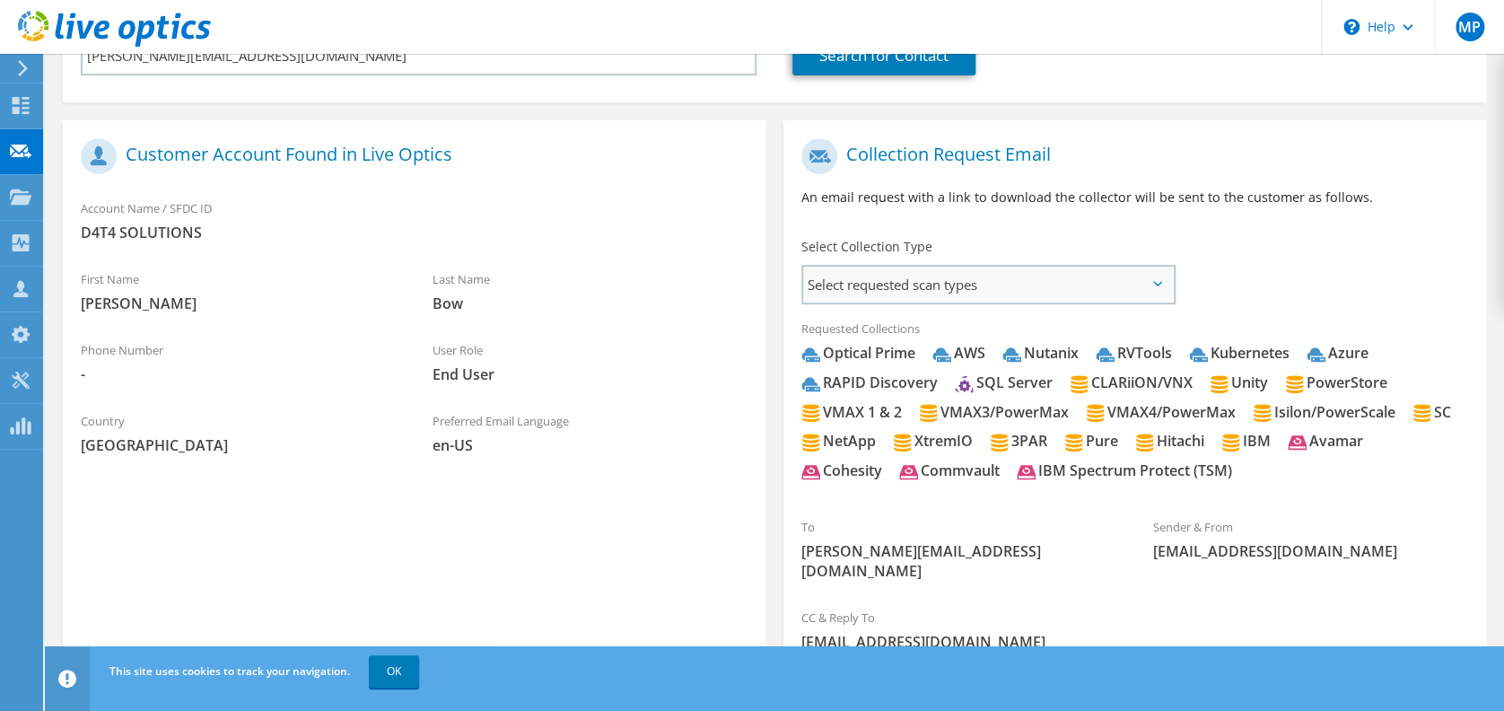
click at [859, 294] on span "Select requested scan types" at bounding box center [988, 284] width 371 height 36
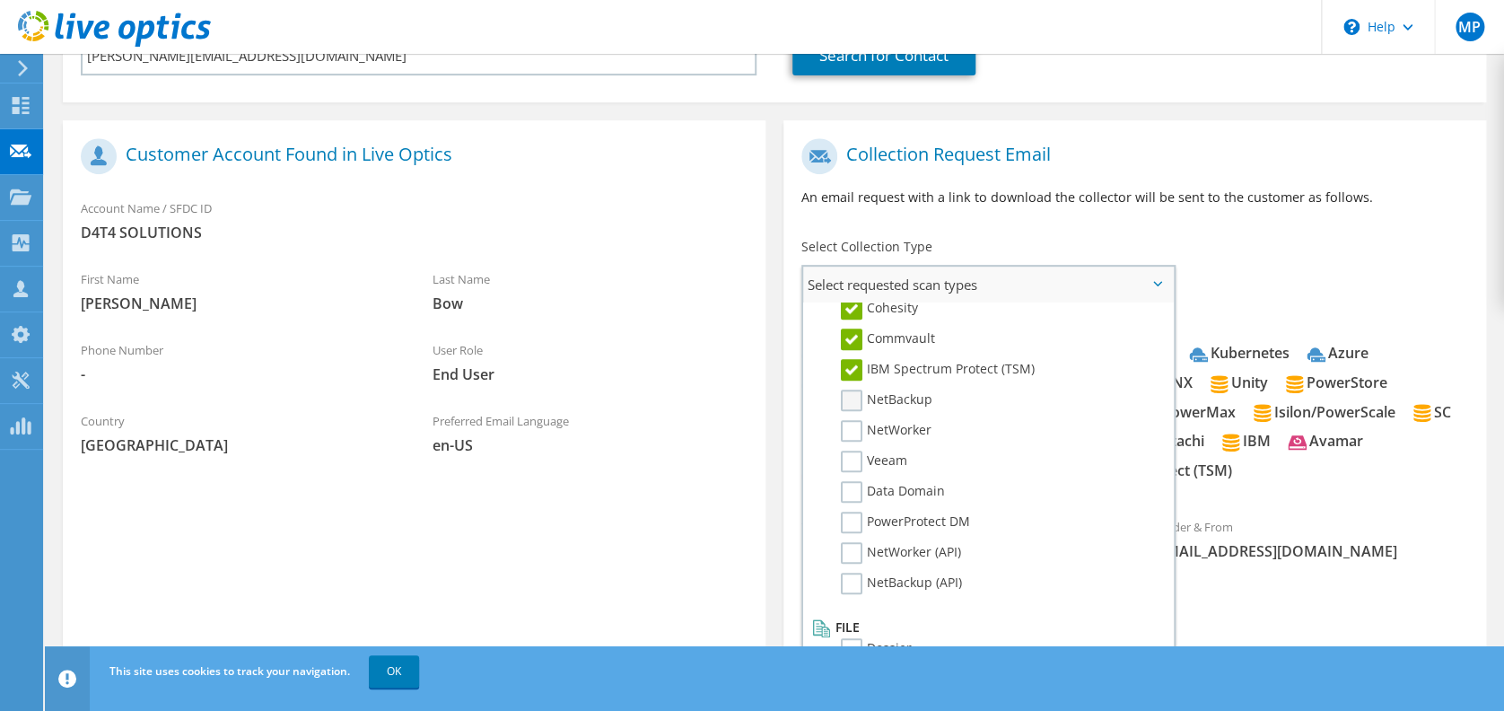
click at [854, 392] on label "NetBackup" at bounding box center [887, 400] width 92 height 22
click at [0, 0] on input "NetBackup" at bounding box center [0, 0] width 0 height 0
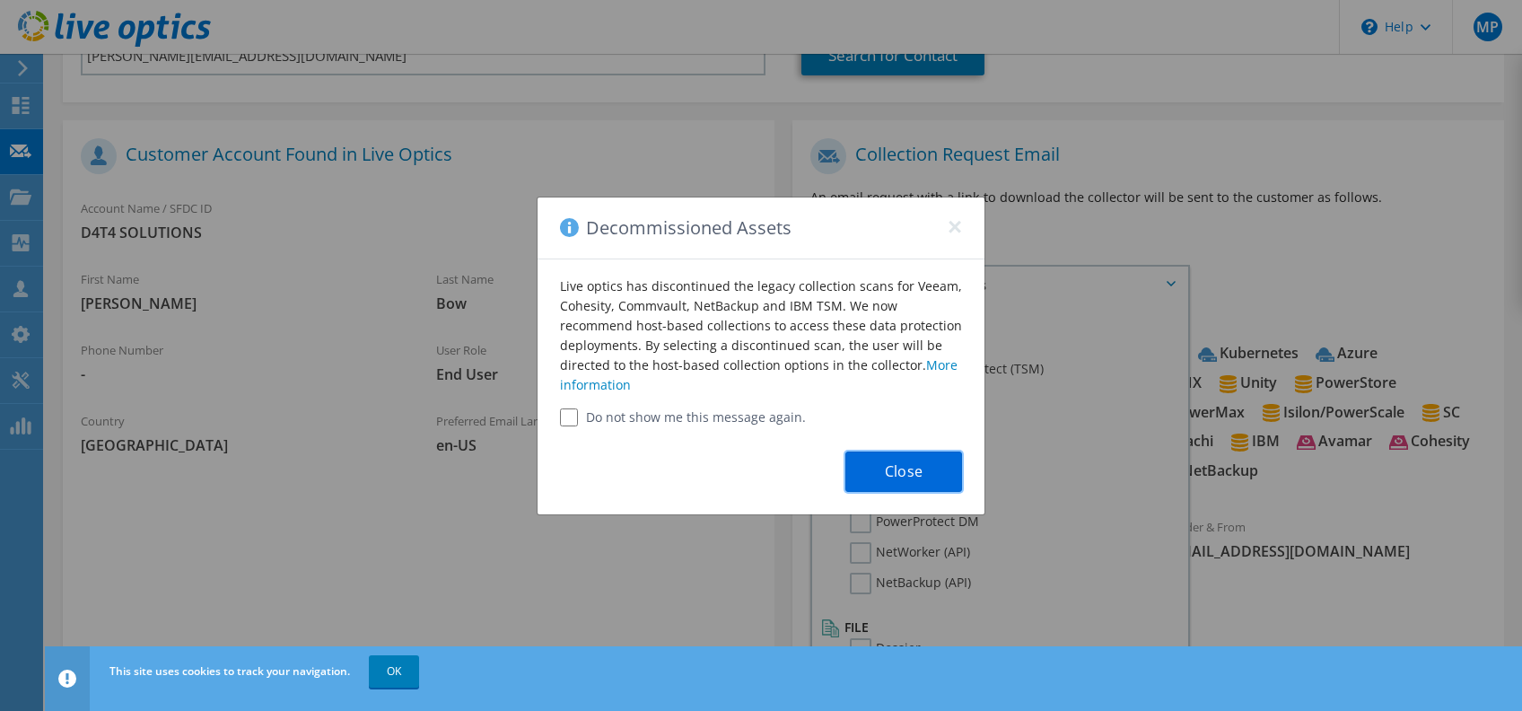
click at [897, 467] on button "Close" at bounding box center [903, 471] width 117 height 40
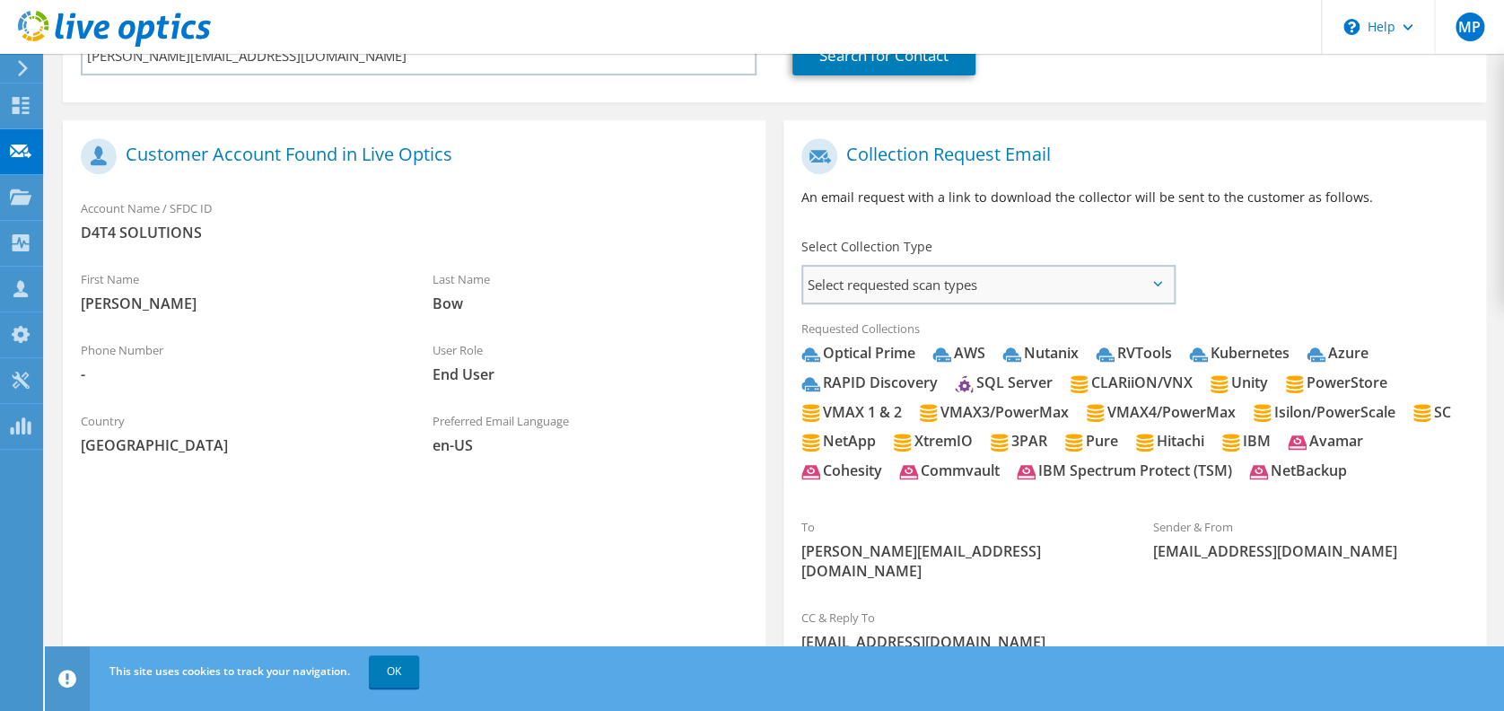
click at [849, 283] on span "Select requested scan types" at bounding box center [988, 284] width 371 height 36
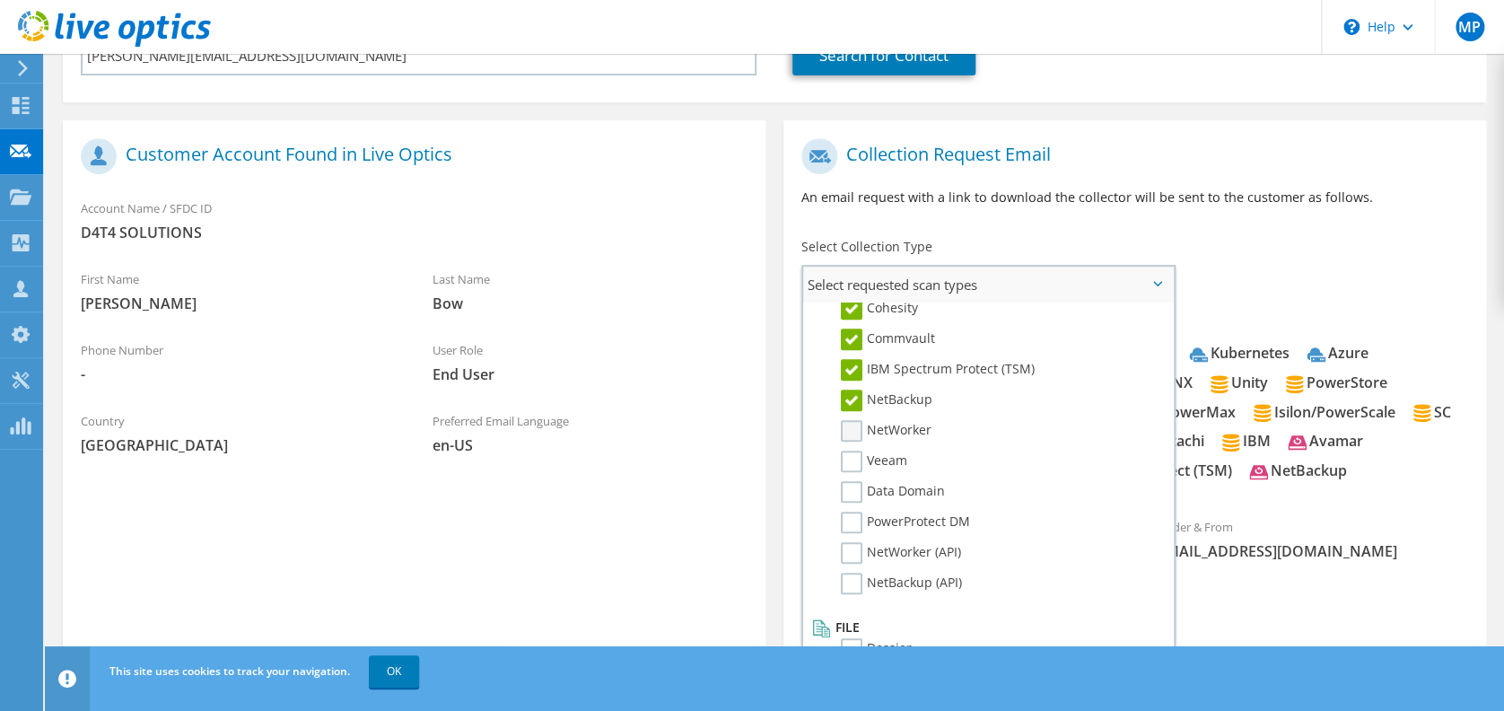
click at [852, 423] on label "NetWorker" at bounding box center [886, 431] width 91 height 22
click at [0, 0] on input "NetWorker" at bounding box center [0, 0] width 0 height 0
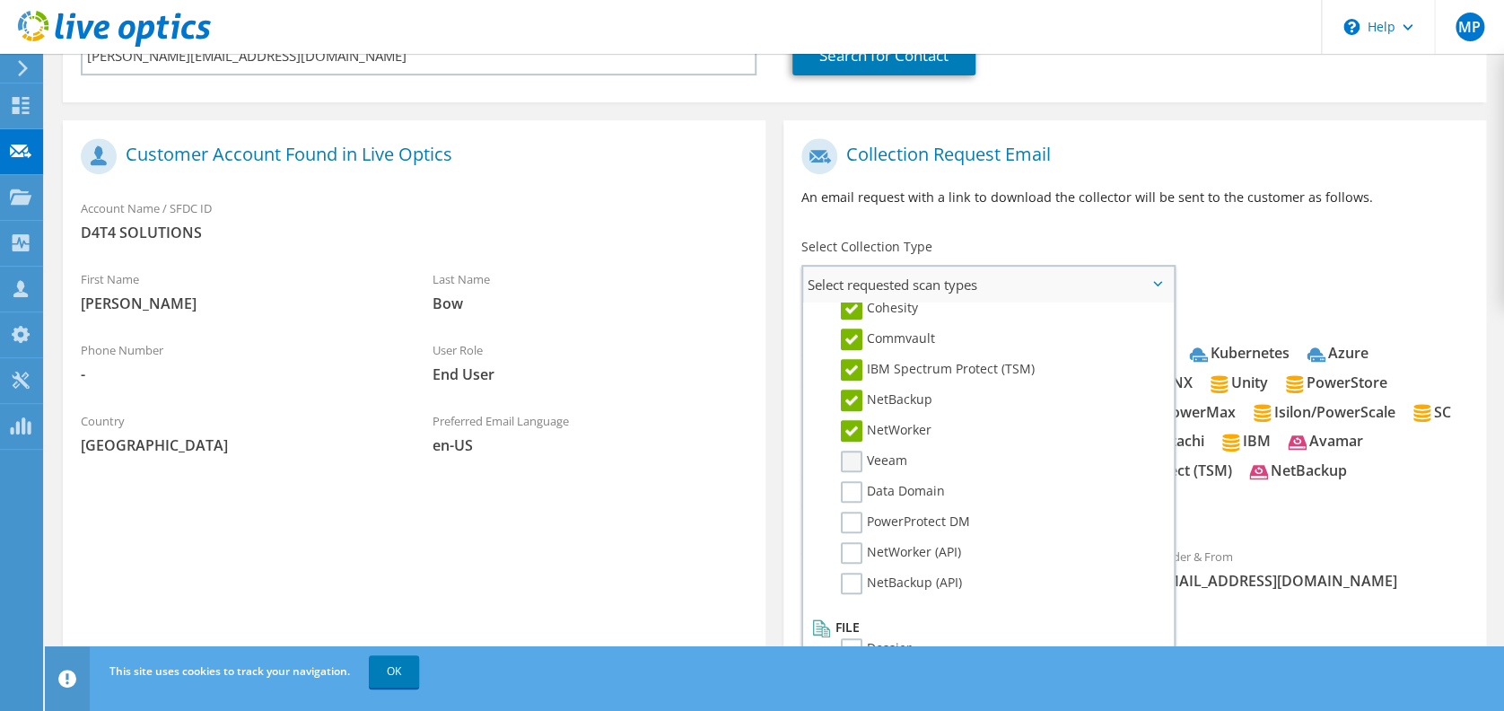
click at [850, 450] on label "Veeam" at bounding box center [874, 461] width 66 height 22
click at [0, 0] on input "Veeam" at bounding box center [0, 0] width 0 height 0
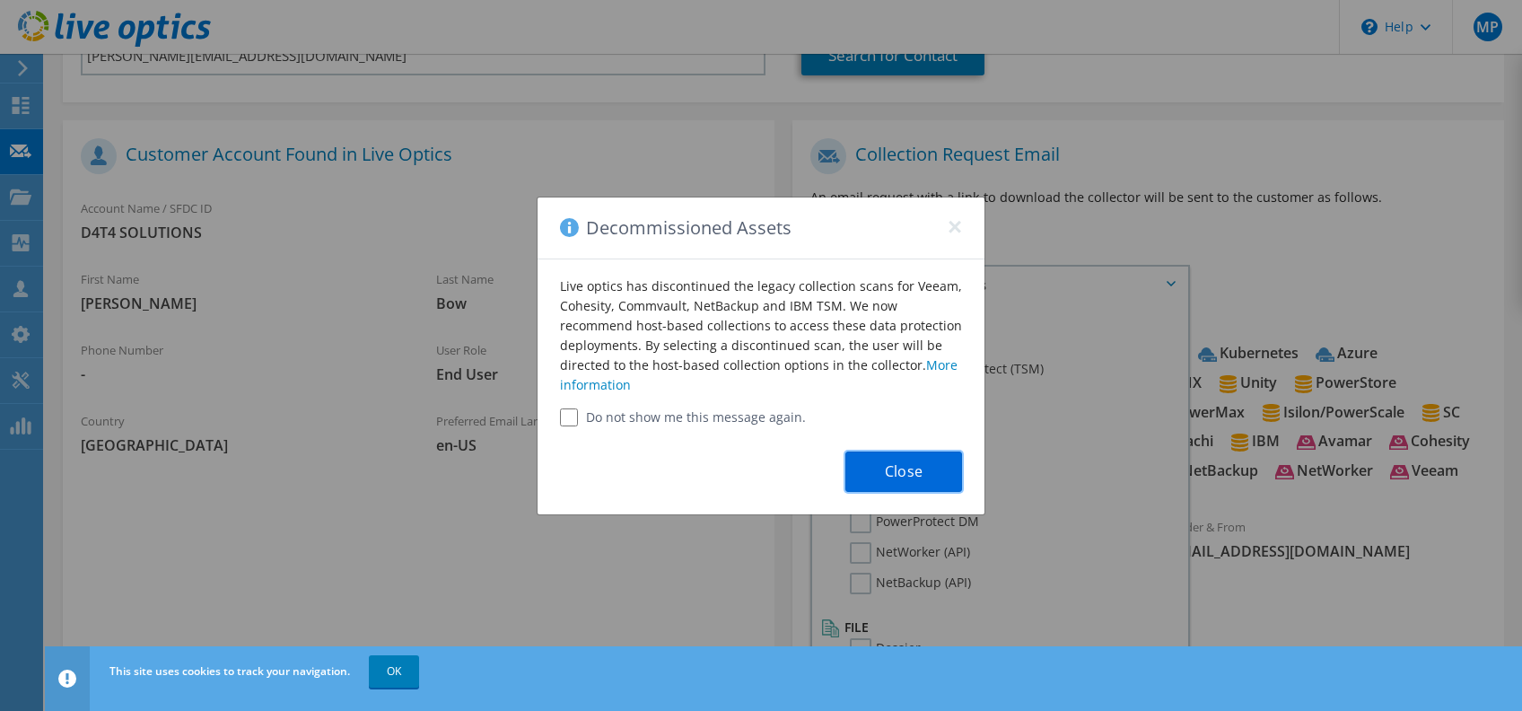
click at [905, 471] on button "Close" at bounding box center [903, 471] width 117 height 40
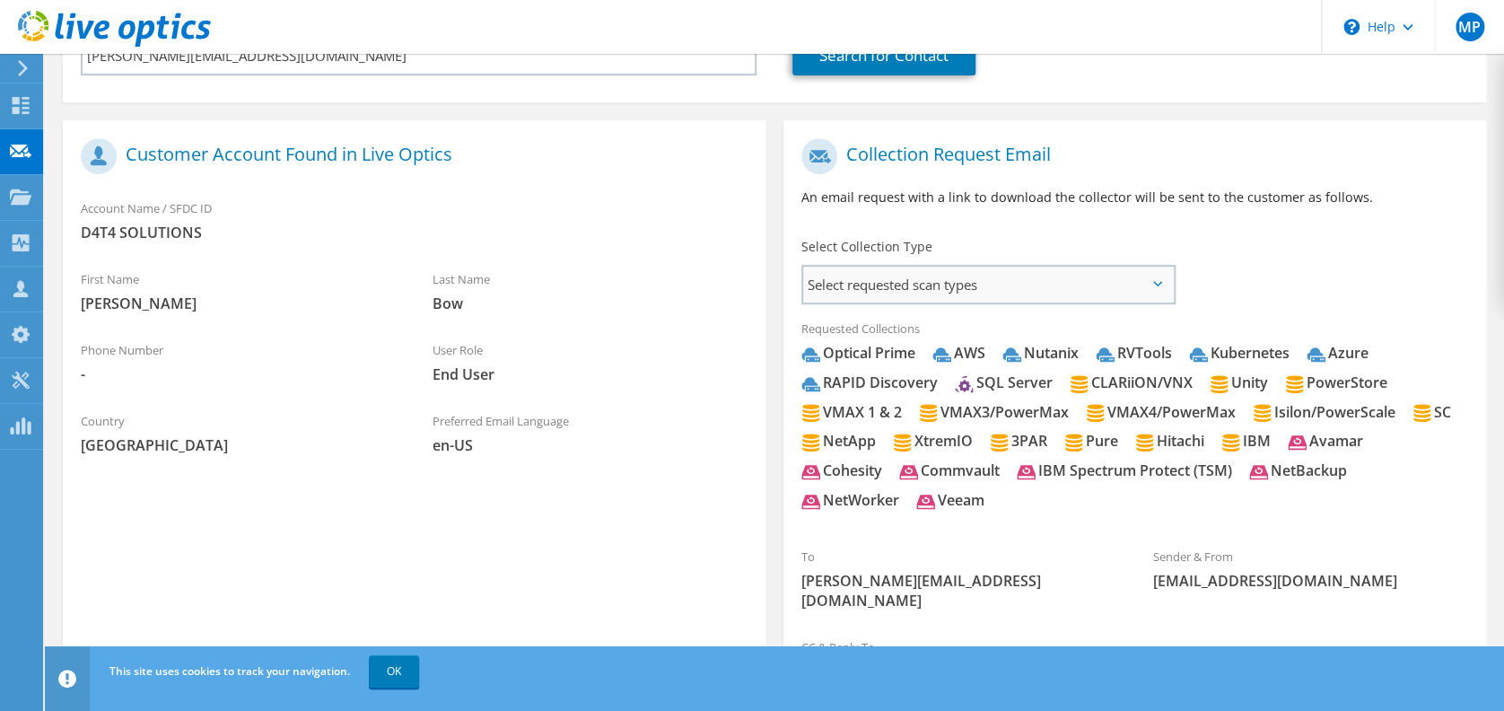
click at [854, 286] on span "Select requested scan types" at bounding box center [988, 284] width 371 height 36
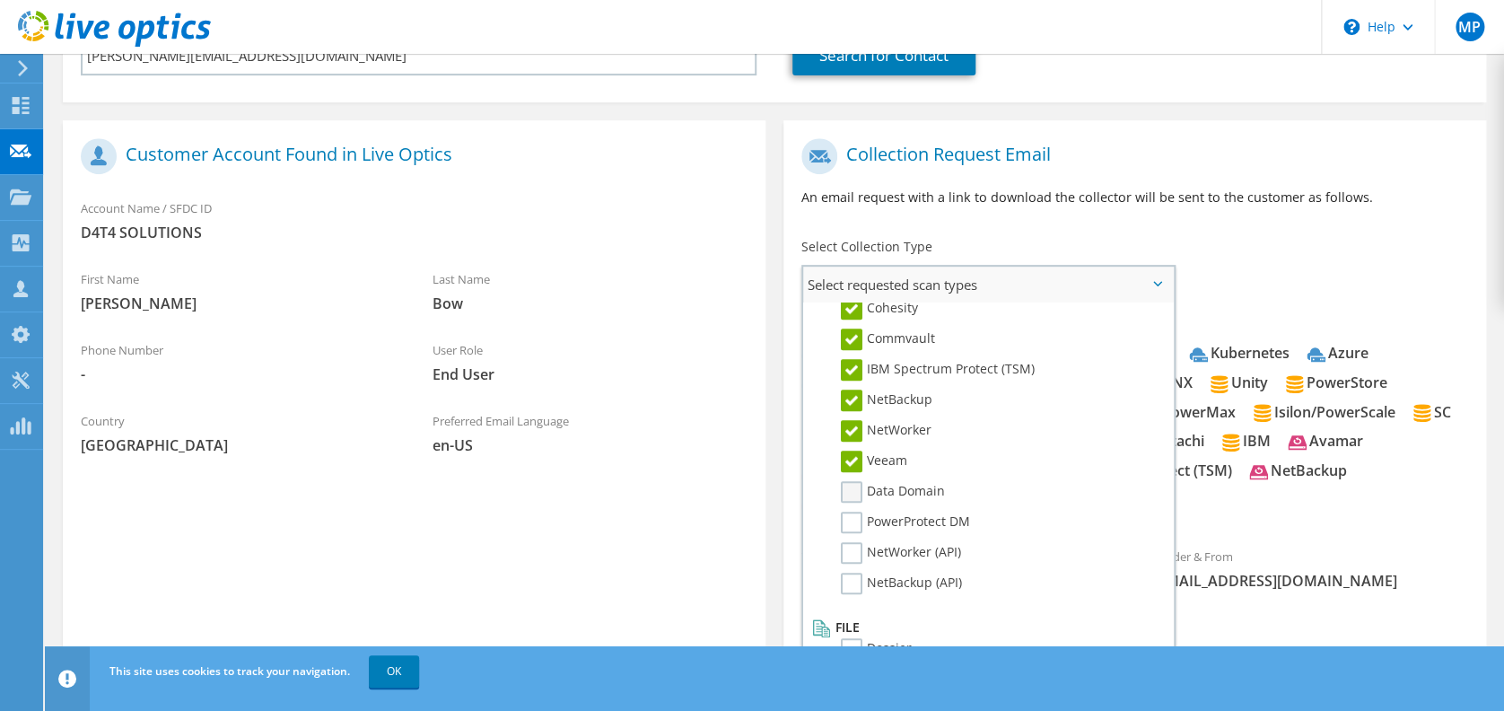
click at [846, 481] on label "Data Domain" at bounding box center [893, 492] width 104 height 22
click at [0, 0] on input "Data Domain" at bounding box center [0, 0] width 0 height 0
click at [854, 511] on label "PowerProtect DM" at bounding box center [905, 522] width 129 height 22
click at [0, 0] on input "PowerProtect DM" at bounding box center [0, 0] width 0 height 0
click at [853, 544] on label "NetWorker (API)" at bounding box center [901, 553] width 120 height 22
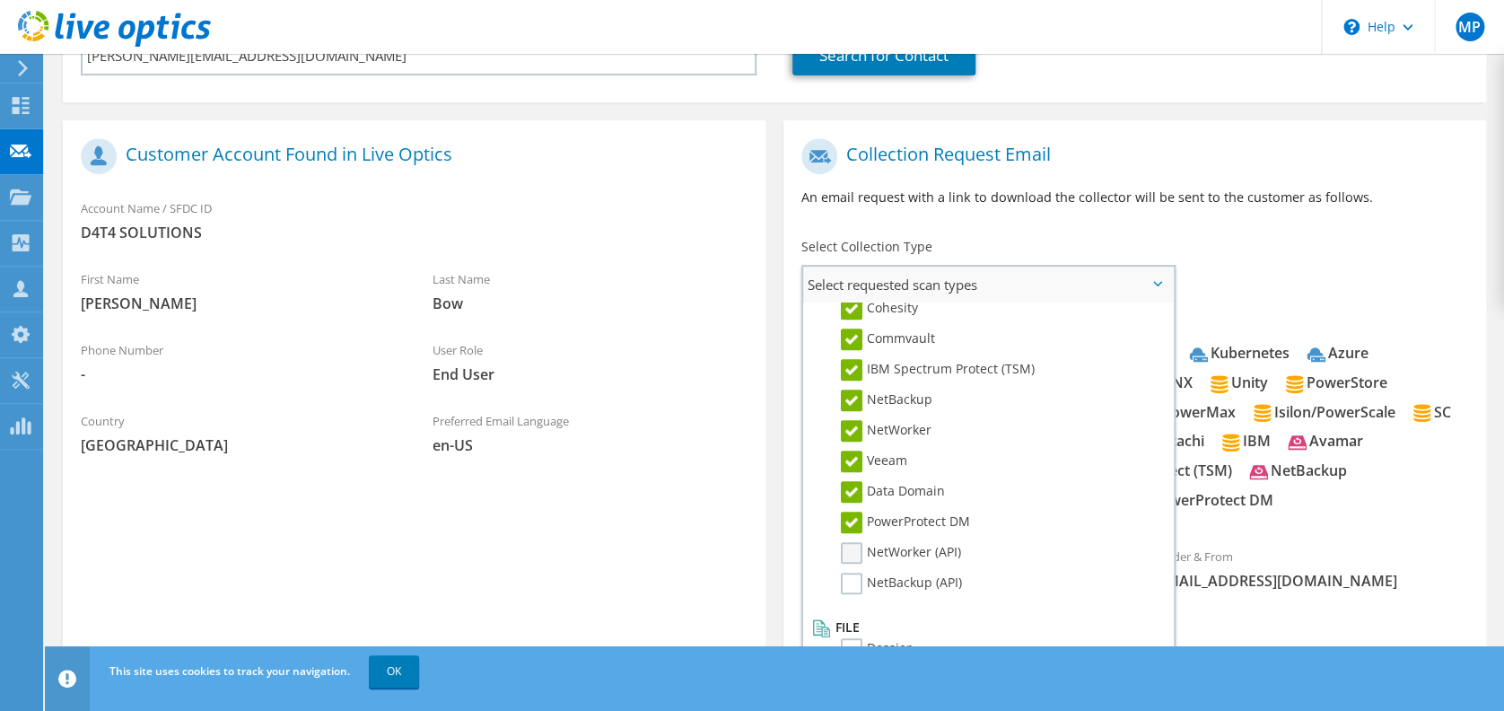
click at [0, 0] on input "NetWorker (API)" at bounding box center [0, 0] width 0 height 0
click at [852, 572] on label "NetBackup (API)" at bounding box center [901, 583] width 121 height 22
click at [0, 0] on input "NetBackup (API)" at bounding box center [0, 0] width 0 height 0
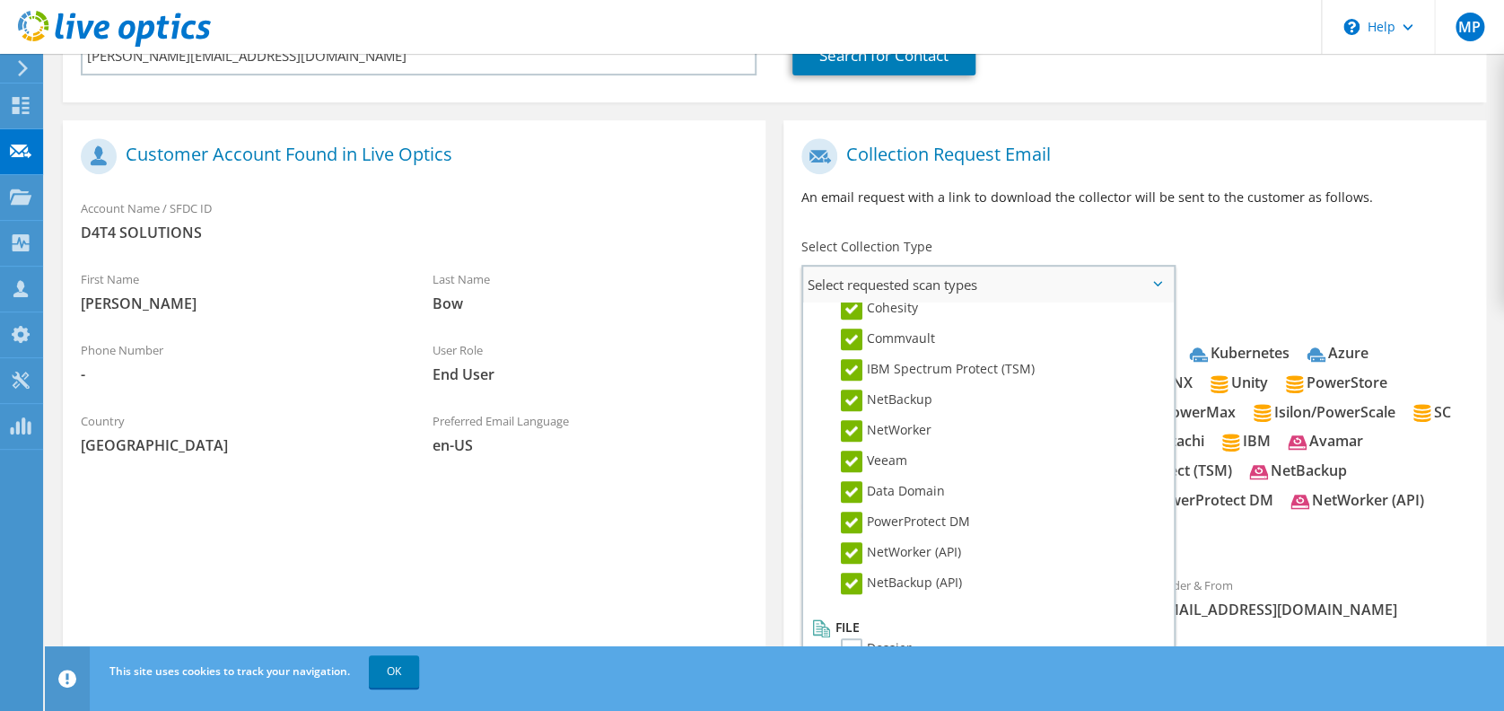
scroll to position [840, 0]
click at [861, 635] on label "Dossier" at bounding box center [876, 646] width 71 height 22
click at [0, 0] on input "Dossier" at bounding box center [0, 0] width 0 height 0
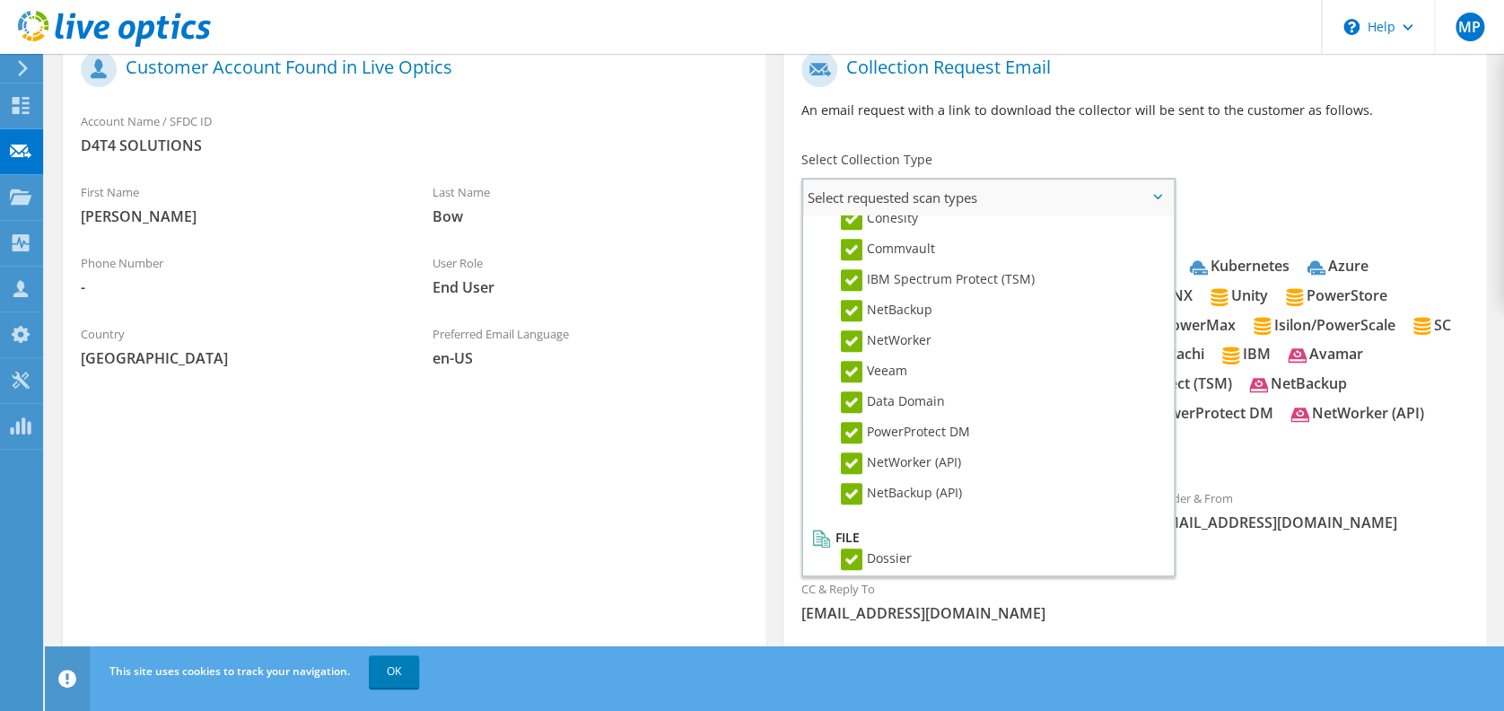
scroll to position [472, 0]
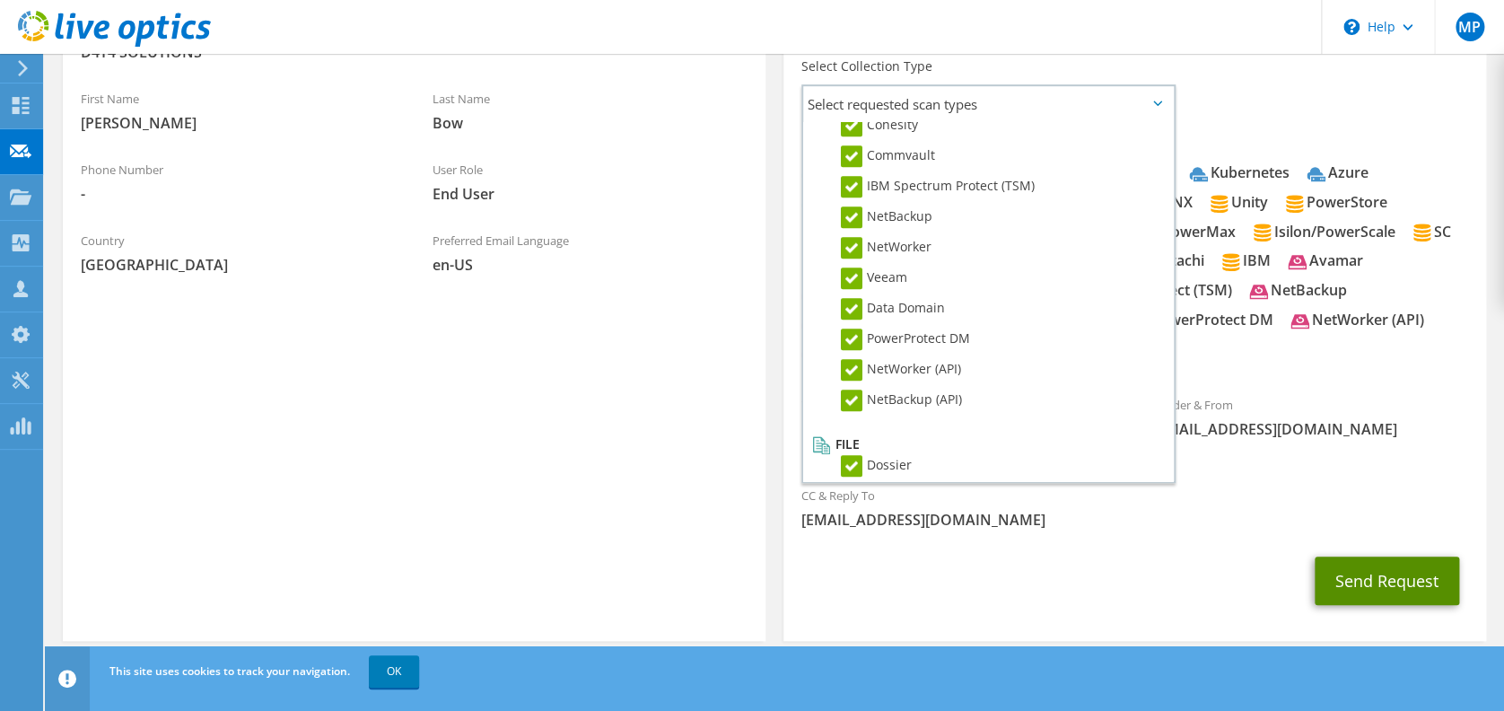
click at [1330, 556] on button "Send Request" at bounding box center [1386, 580] width 144 height 48
